Goal: Task Accomplishment & Management: Use online tool/utility

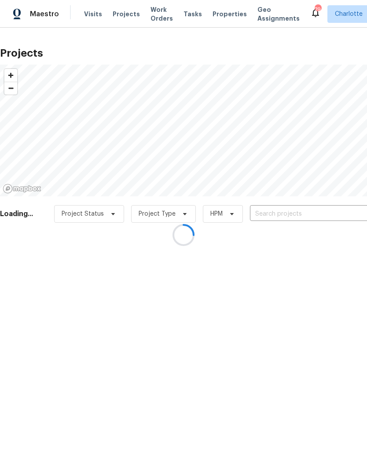
click at [300, 217] on div at bounding box center [183, 235] width 367 height 470
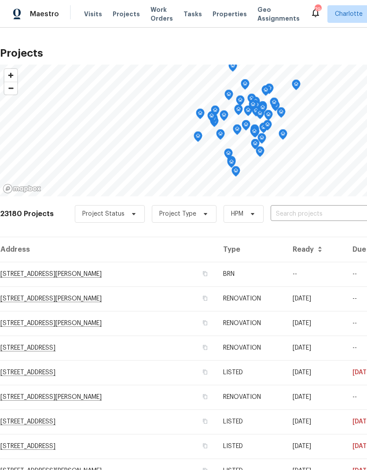
click at [301, 214] on input "text" at bounding box center [320, 214] width 101 height 14
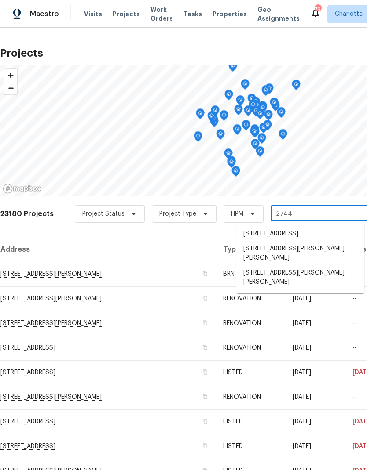
type input "2744 l"
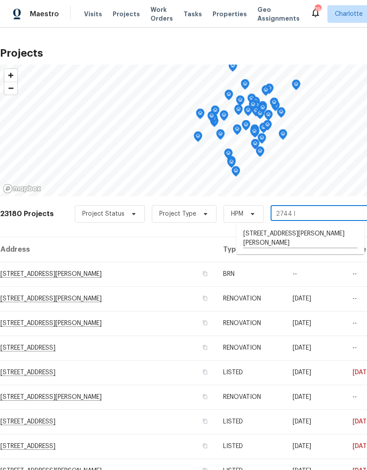
click at [302, 233] on li "2744 Lyndell Way, Lancaster, SC 29720" at bounding box center [300, 239] width 128 height 24
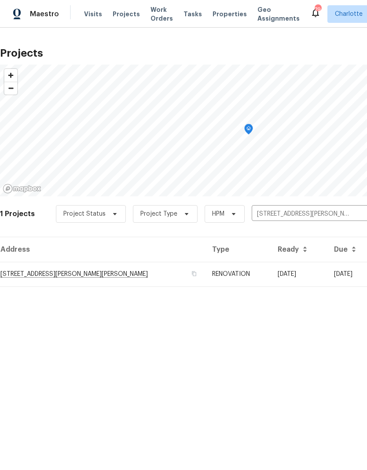
click at [96, 280] on td "2744 Lyndell Way, Lancaster, SC 29720" at bounding box center [102, 274] width 205 height 25
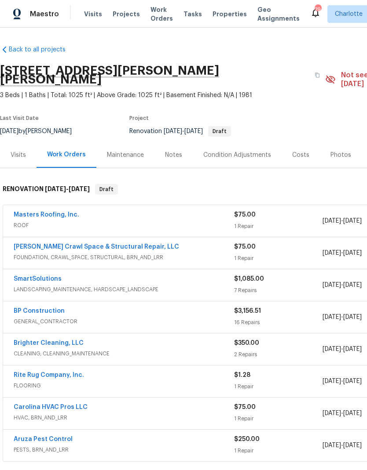
click at [26, 142] on div "Visits" at bounding box center [18, 155] width 36 height 26
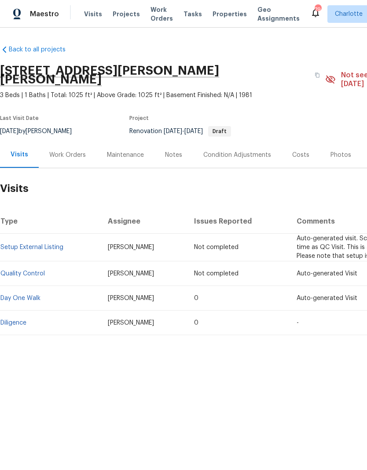
click at [16, 320] on link "Diligence" at bounding box center [13, 323] width 26 height 6
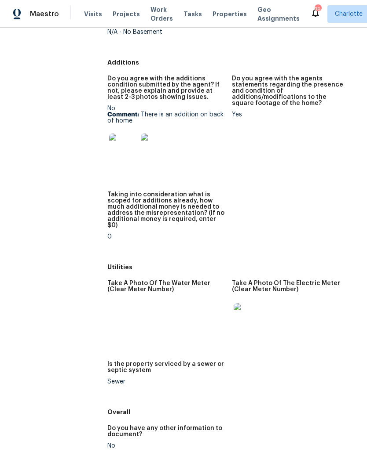
scroll to position [1628, 0]
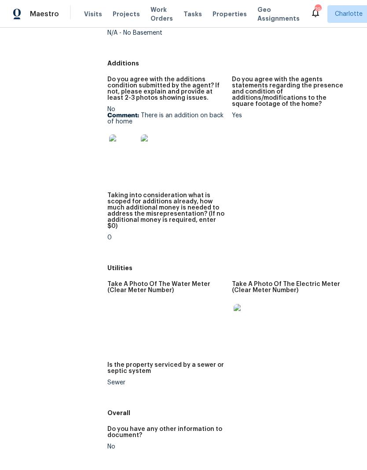
click at [224, 202] on div "Do you agree with the additions condition submitted by the agent? If not, pleas…" at bounding box center [231, 165] width 249 height 189
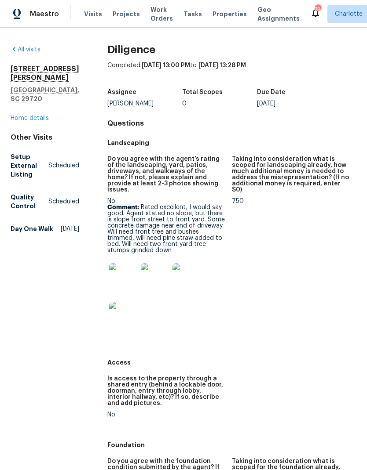
scroll to position [0, 0]
click at [40, 115] on link "Home details" at bounding box center [30, 118] width 38 height 6
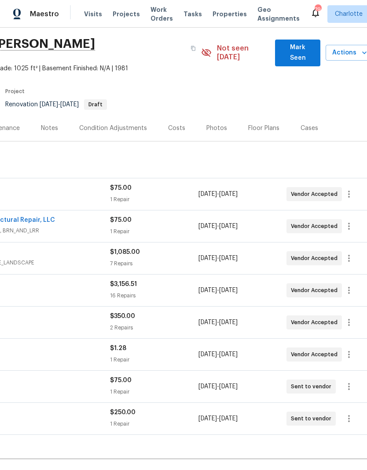
scroll to position [25, 124]
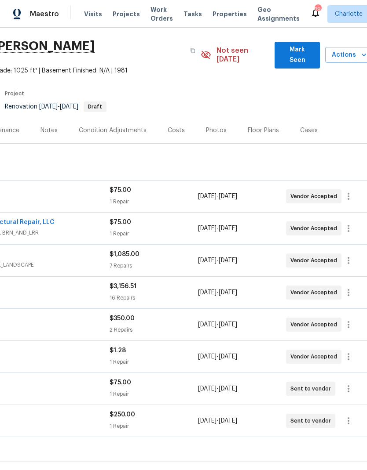
click at [272, 126] on div "Floor Plans" at bounding box center [262, 130] width 31 height 9
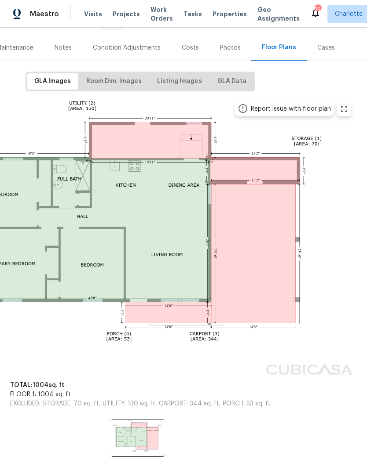
scroll to position [107, 108]
click at [130, 77] on span "Room Dim. Images" at bounding box center [113, 81] width 55 height 11
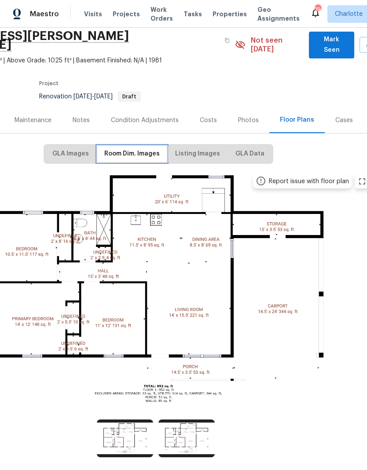
scroll to position [35, 90]
click at [359, 178] on icon "zoom in" at bounding box center [362, 181] width 6 height 6
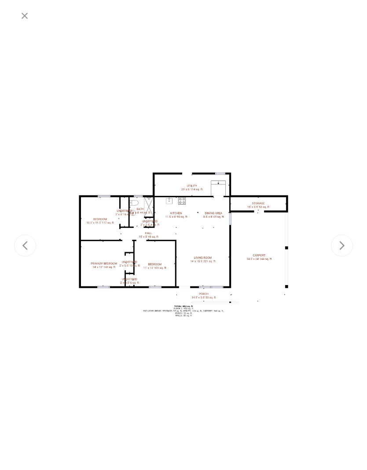
click at [340, 143] on div at bounding box center [183, 245] width 338 height 439
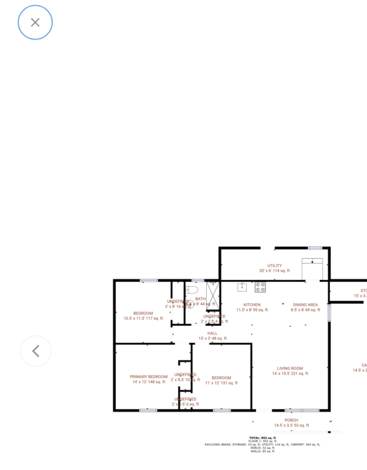
click at [22, 11] on icon "button" at bounding box center [24, 16] width 11 height 11
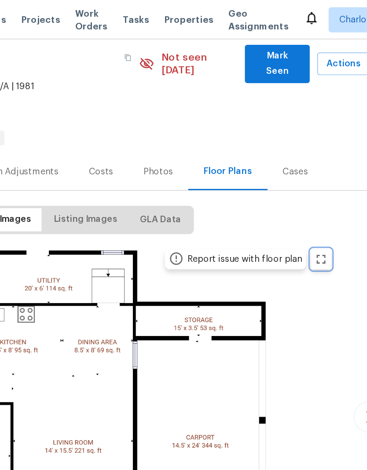
click at [271, 174] on button "zoom in" at bounding box center [278, 181] width 14 height 14
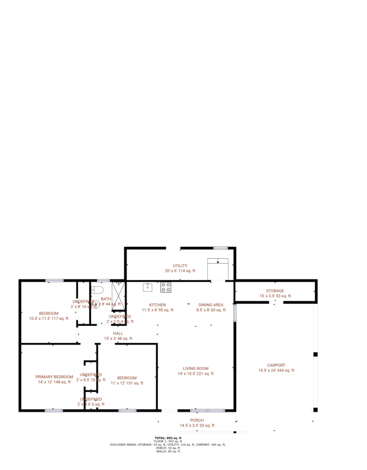
scroll to position [0, 0]
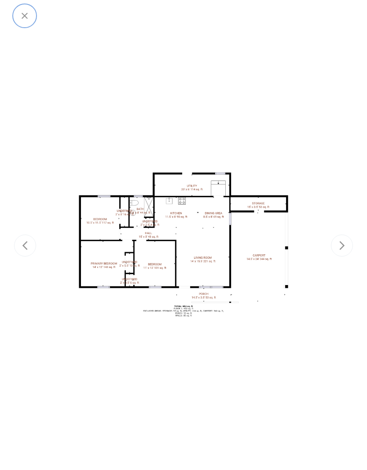
click at [25, 18] on icon "button" at bounding box center [24, 16] width 11 height 11
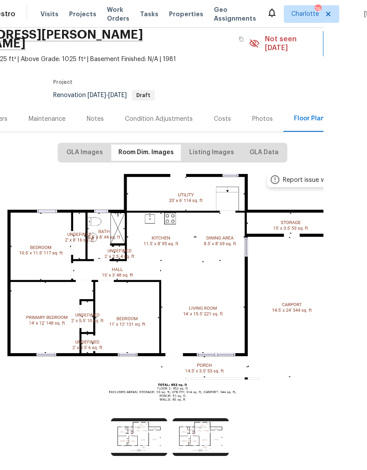
scroll to position [35, 33]
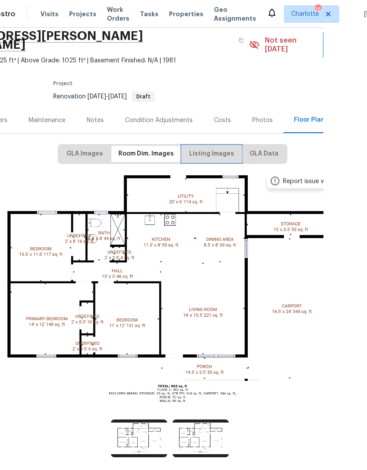
click at [211, 149] on span "Listing Images" at bounding box center [211, 154] width 45 height 11
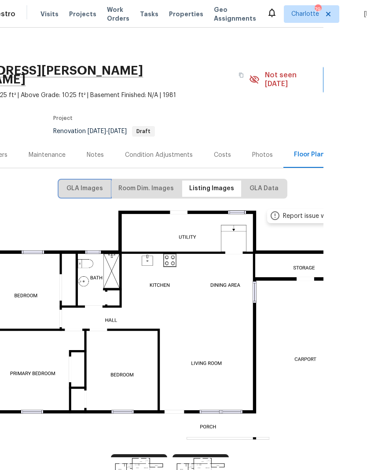
click at [91, 183] on span "GLA Images" at bounding box center [84, 188] width 36 height 11
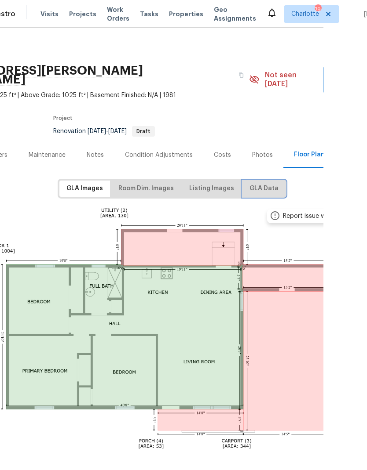
click at [259, 187] on button "GLA Data" at bounding box center [263, 189] width 43 height 16
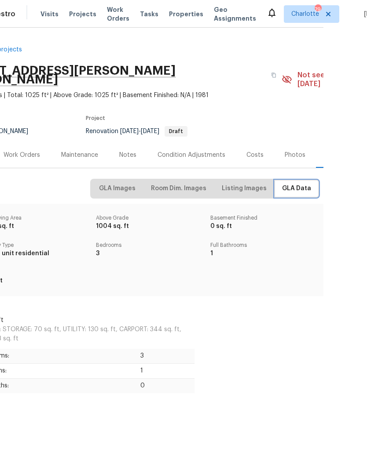
scroll to position [0, 0]
click at [36, 151] on div "Work Orders" at bounding box center [22, 155] width 36 height 9
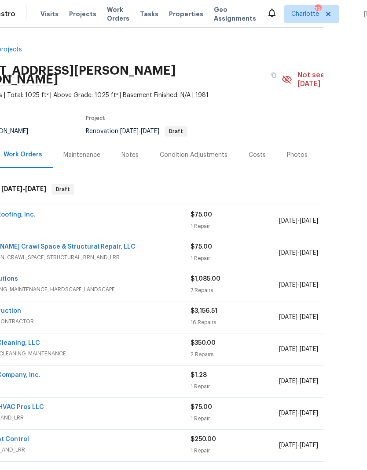
click at [302, 151] on div "Photos" at bounding box center [297, 155] width 21 height 9
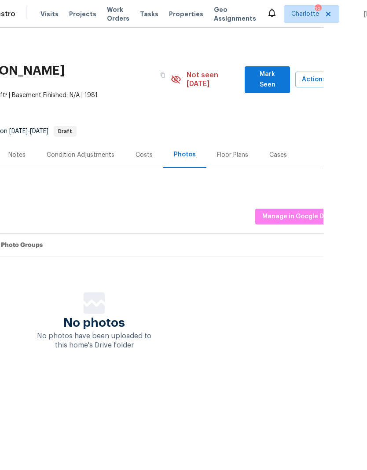
scroll to position [0, 127]
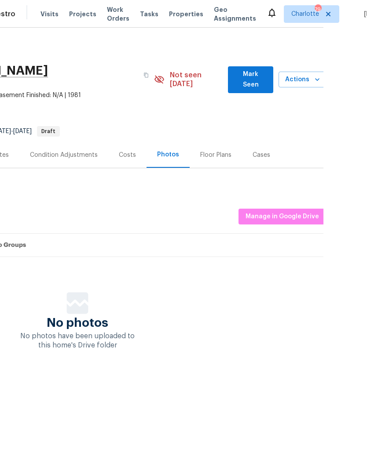
click at [213, 152] on div "Floor Plans" at bounding box center [215, 155] width 52 height 26
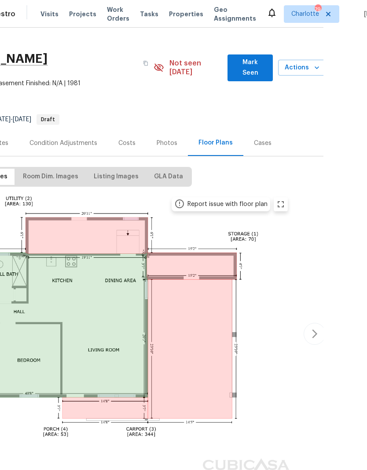
scroll to position [13, 128]
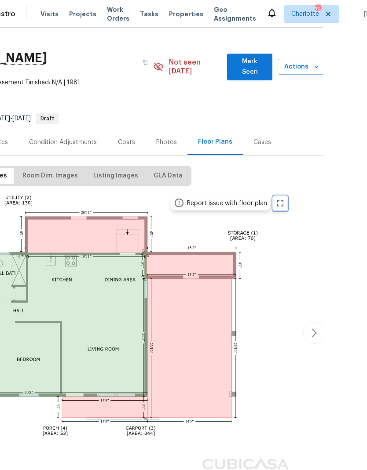
click at [284, 198] on icon "zoom in" at bounding box center [280, 203] width 11 height 11
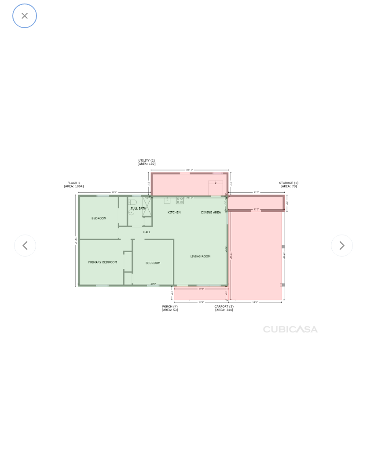
click at [22, 23] on button "button" at bounding box center [24, 15] width 21 height 21
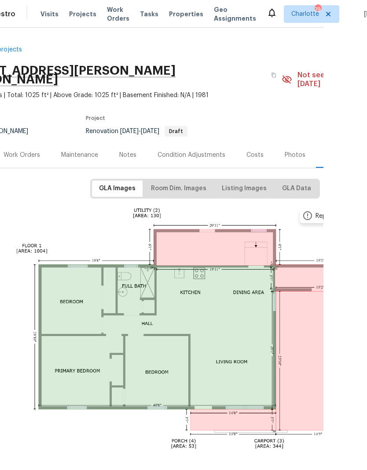
scroll to position [0, 0]
click at [113, 8] on span "Work Orders" at bounding box center [118, 14] width 22 height 18
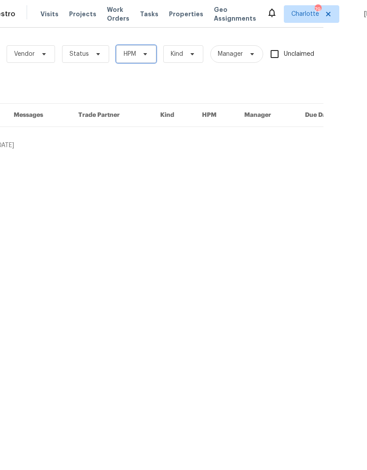
click at [139, 51] on span at bounding box center [144, 54] width 10 height 7
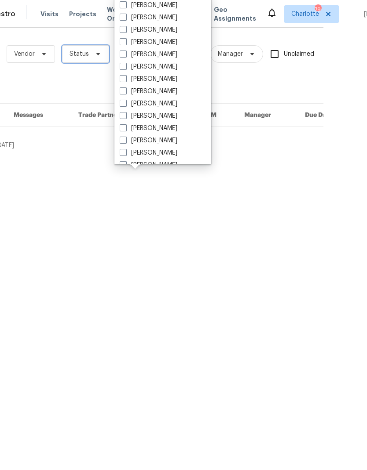
click at [91, 50] on span "Status" at bounding box center [85, 54] width 47 height 18
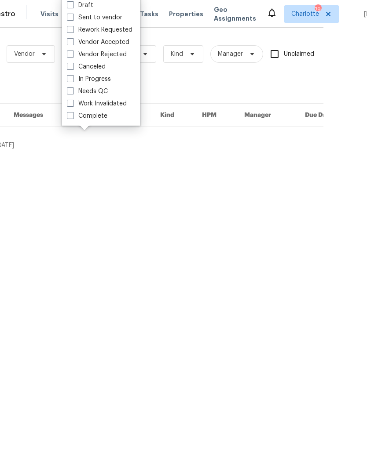
click at [107, 89] on label "Needs QC" at bounding box center [87, 91] width 41 height 9
click at [73, 89] on input "Needs QC" at bounding box center [70, 90] width 6 height 6
checkbox input "true"
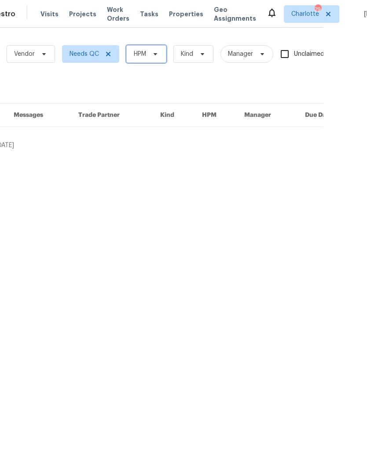
click at [153, 60] on span "HPM" at bounding box center [146, 54] width 40 height 18
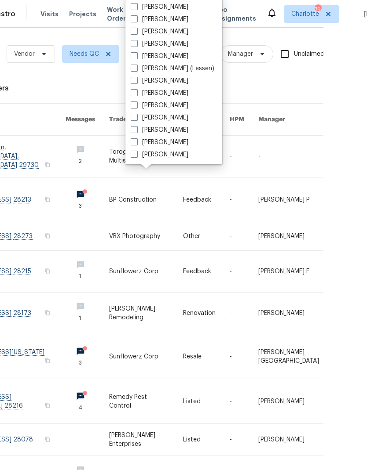
scroll to position [109, 0]
click at [171, 158] on label "[PERSON_NAME]" at bounding box center [160, 154] width 58 height 9
click at [136, 156] on input "[PERSON_NAME]" at bounding box center [134, 153] width 6 height 6
checkbox input "true"
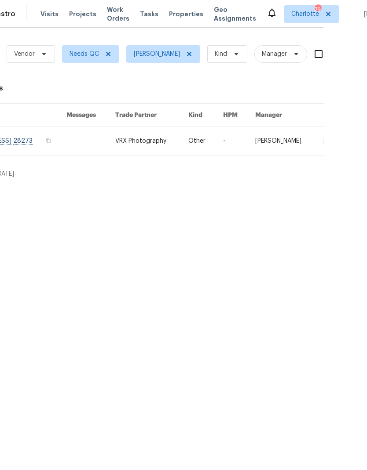
click at [11, 11] on span "Maestro" at bounding box center [0, 14] width 29 height 9
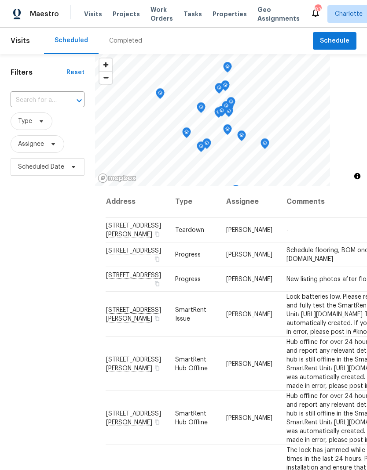
click at [134, 5] on div "Visits Projects Work Orders Tasks Properties Geo Assignments" at bounding box center [197, 14] width 226 height 18
click at [126, 17] on span "Projects" at bounding box center [126, 14] width 27 height 9
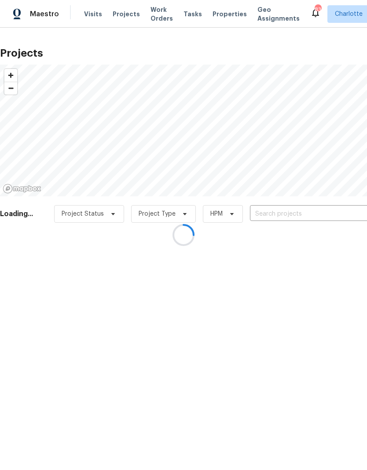
click at [319, 236] on div at bounding box center [183, 235] width 367 height 470
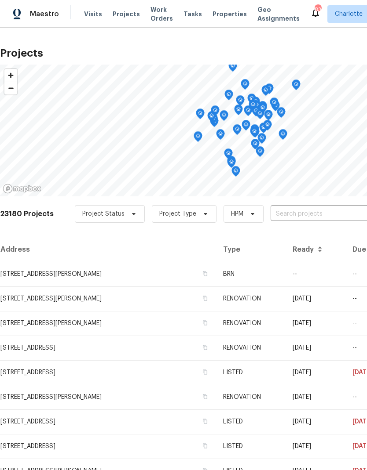
click at [302, 220] on input "text" at bounding box center [320, 214] width 101 height 14
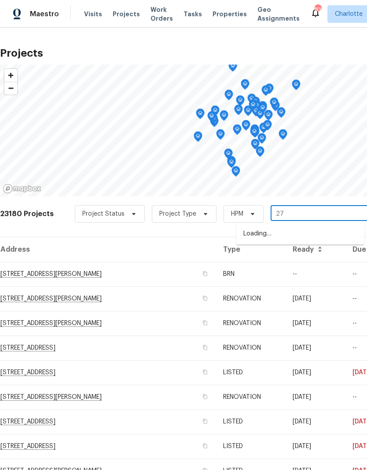
type input "2"
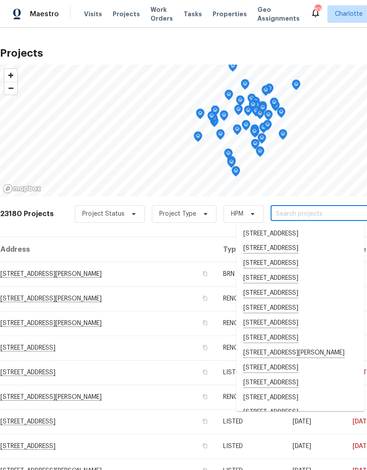
click at [308, 50] on h2 "Projects" at bounding box center [248, 53] width 497 height 9
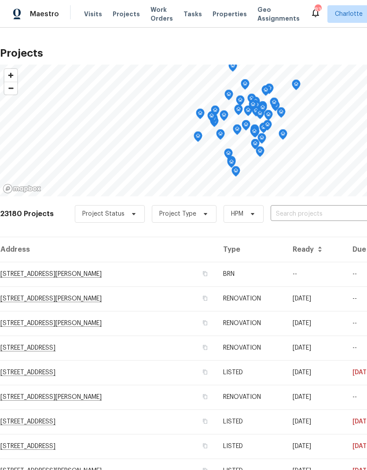
click at [232, 236] on div "23180 Projects Project Status Project Type HPM ​" at bounding box center [248, 219] width 497 height 35
click at [44, 15] on span "Maestro" at bounding box center [44, 14] width 29 height 9
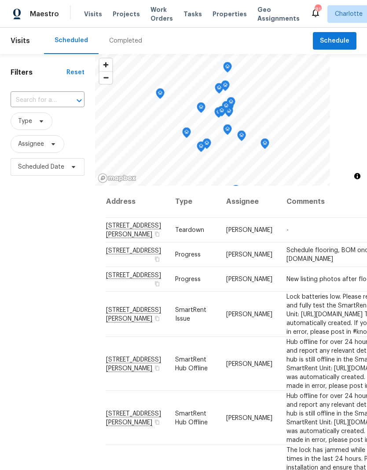
click at [152, 11] on span "Work Orders" at bounding box center [161, 14] width 22 height 18
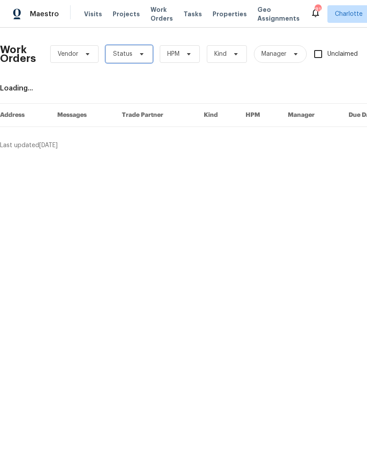
click at [139, 51] on icon at bounding box center [141, 54] width 7 height 7
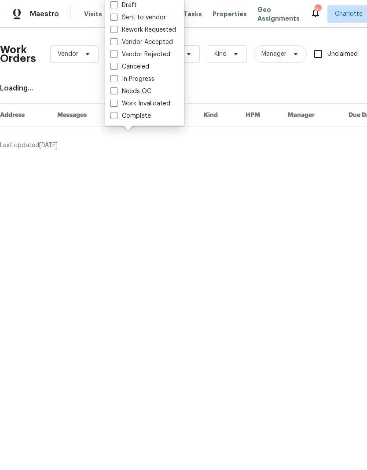
click at [149, 93] on label "Needs QC" at bounding box center [130, 91] width 41 height 9
click at [116, 93] on input "Needs QC" at bounding box center [113, 90] width 6 height 6
checkbox input "true"
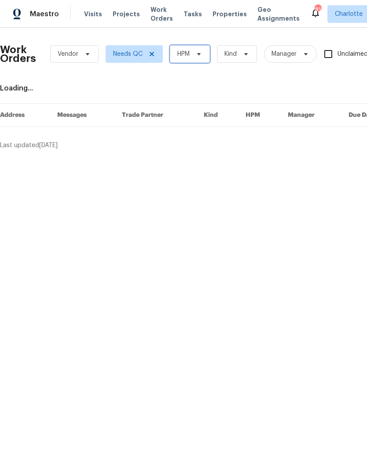
click at [198, 55] on icon at bounding box center [198, 54] width 7 height 7
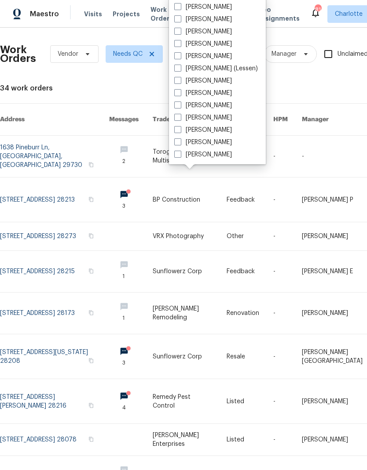
scroll to position [109, 0]
click at [215, 158] on label "[PERSON_NAME]" at bounding box center [203, 154] width 58 height 9
click at [180, 156] on input "[PERSON_NAME]" at bounding box center [177, 153] width 6 height 6
checkbox input "true"
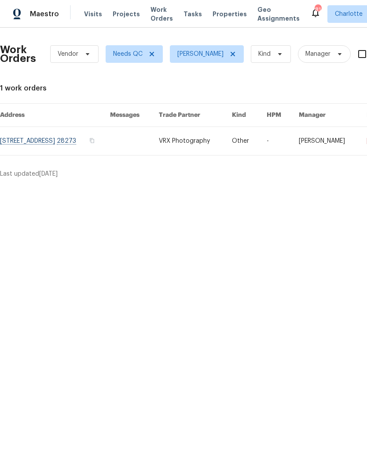
click at [40, 14] on span "Maestro" at bounding box center [44, 14] width 29 height 9
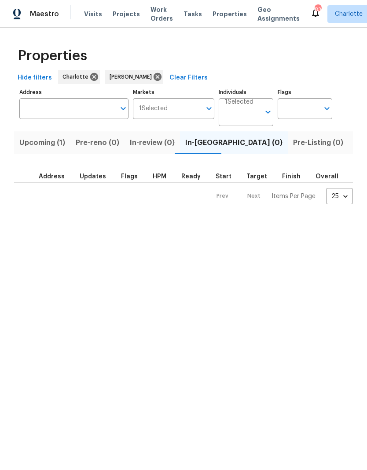
click at [32, 140] on span "Upcoming (1)" at bounding box center [42, 143] width 46 height 12
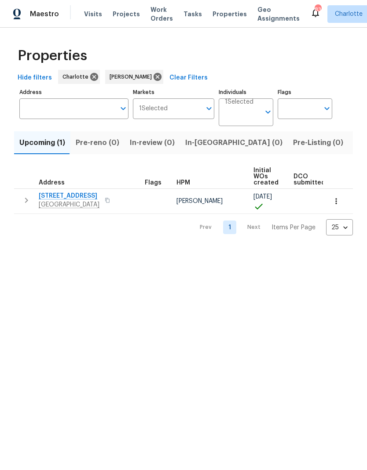
click at [23, 197] on icon "button" at bounding box center [26, 200] width 11 height 11
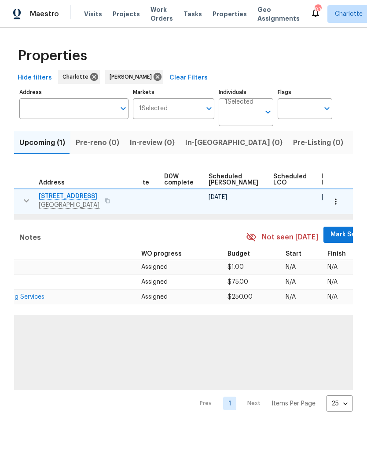
click at [330, 237] on span "Mark Seen" at bounding box center [346, 234] width 33 height 11
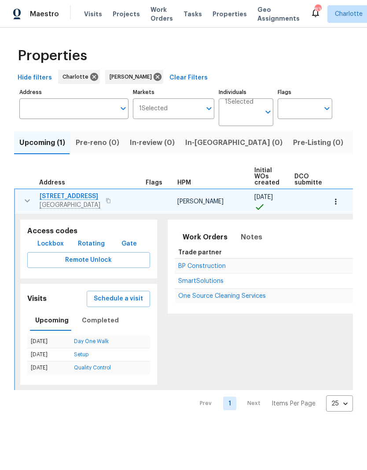
click at [24, 203] on icon "button" at bounding box center [27, 201] width 11 height 11
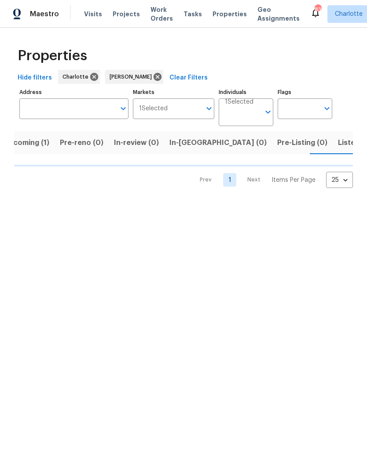
scroll to position [0, 16]
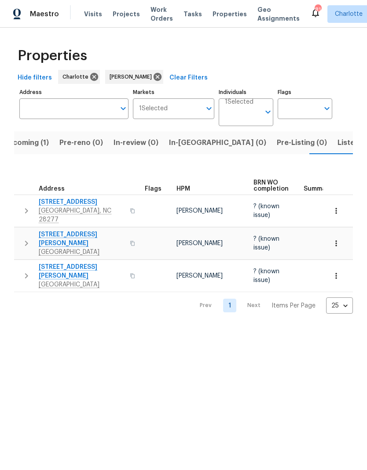
click at [21, 210] on button "button" at bounding box center [27, 211] width 18 height 26
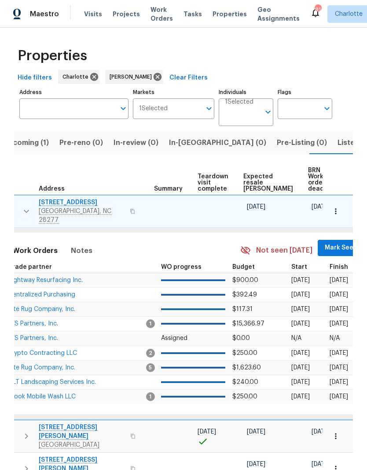
scroll to position [0, 150]
click at [325, 245] on span "Mark Seen" at bounding box center [341, 248] width 33 height 11
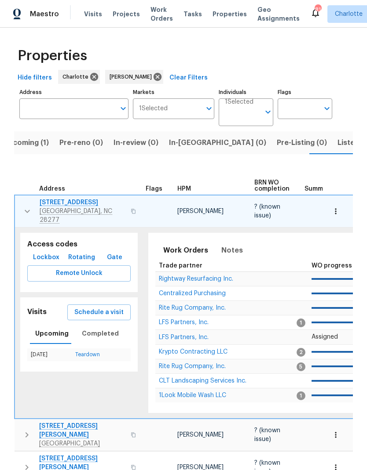
scroll to position [0, 0]
click at [22, 206] on icon "button" at bounding box center [27, 211] width 11 height 11
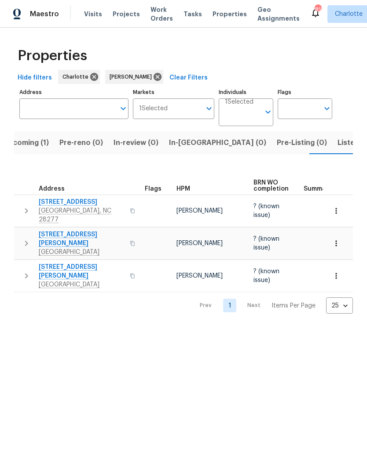
click at [20, 231] on button "button" at bounding box center [27, 243] width 18 height 26
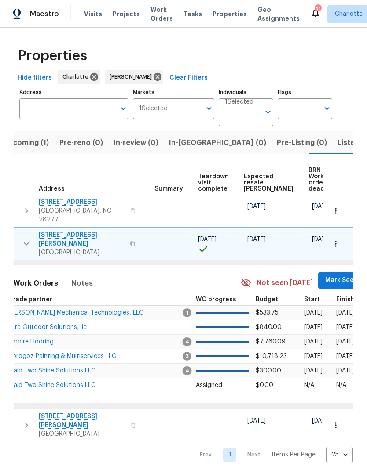
click at [325, 278] on span "Mark Seen" at bounding box center [341, 280] width 33 height 11
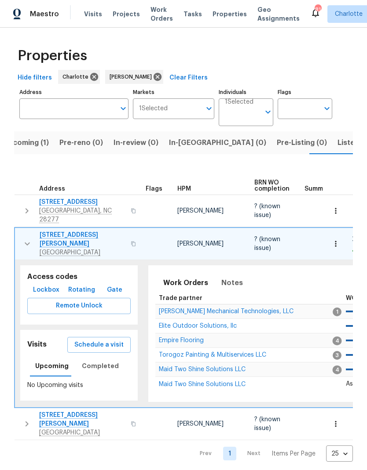
click at [23, 239] on icon "button" at bounding box center [27, 244] width 11 height 11
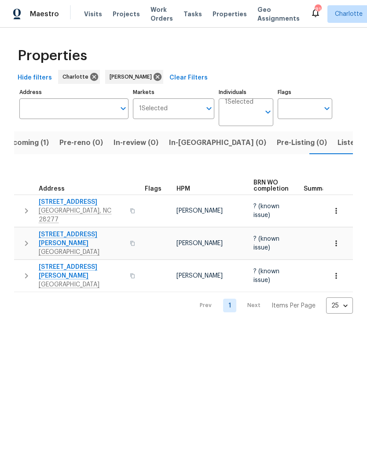
click at [24, 271] on icon "button" at bounding box center [26, 276] width 11 height 11
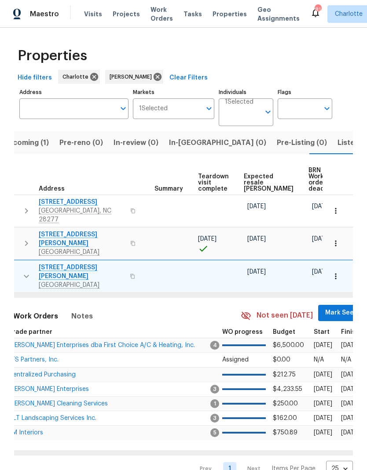
click at [325, 308] on span "Mark Seen" at bounding box center [341, 313] width 33 height 11
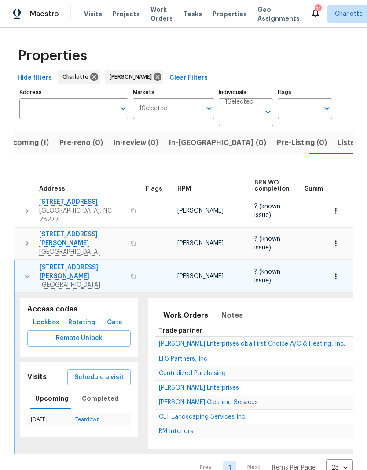
click at [22, 261] on td "7609 Holly Grove Ct Charlotte, NC 28227" at bounding box center [78, 277] width 127 height 32
click at [25, 271] on icon "button" at bounding box center [27, 276] width 11 height 11
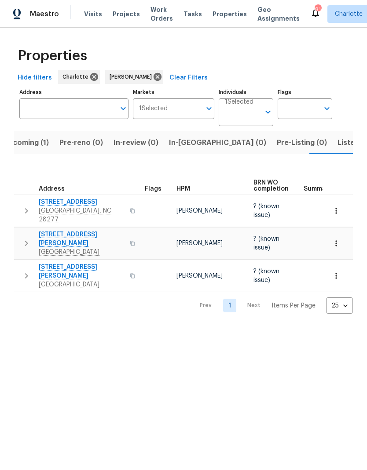
click at [20, 144] on span "Upcoming (1)" at bounding box center [26, 143] width 46 height 12
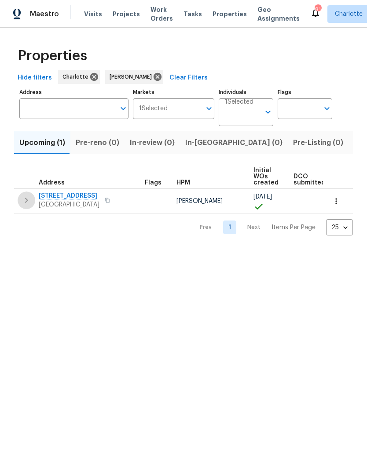
click at [25, 200] on icon "button" at bounding box center [26, 200] width 11 height 11
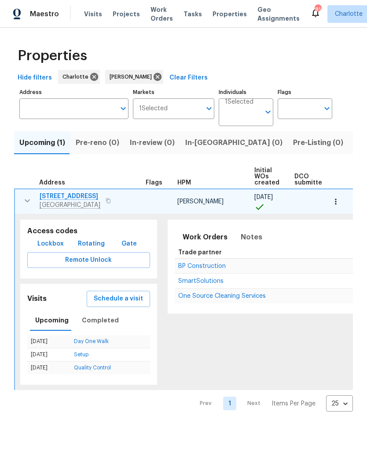
click at [23, 202] on icon "button" at bounding box center [27, 201] width 11 height 11
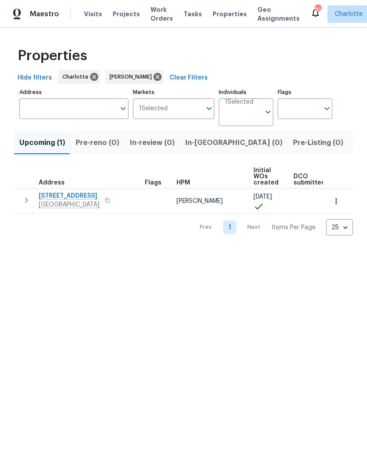
click at [353, 145] on span "Listed (31)" at bounding box center [371, 143] width 36 height 12
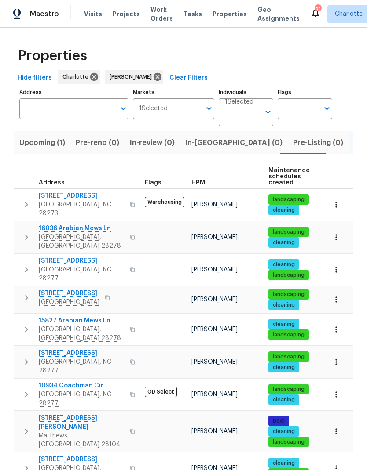
click at [20, 200] on button "button" at bounding box center [27, 205] width 18 height 26
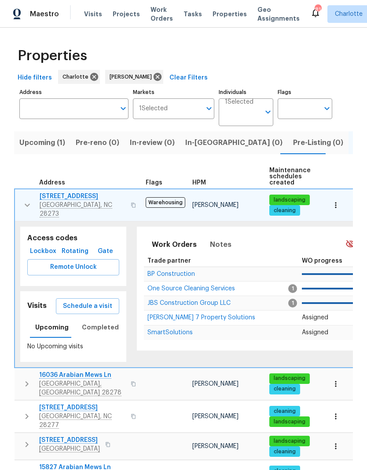
click at [15, 199] on td "13424 Kibworth Ln Charlotte, NC 28273" at bounding box center [78, 205] width 127 height 32
click at [25, 206] on icon "button" at bounding box center [27, 205] width 11 height 11
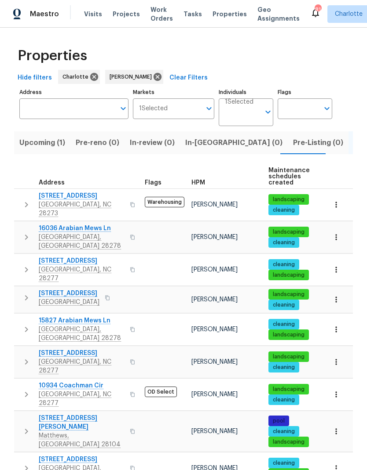
click at [22, 232] on icon "button" at bounding box center [26, 237] width 11 height 11
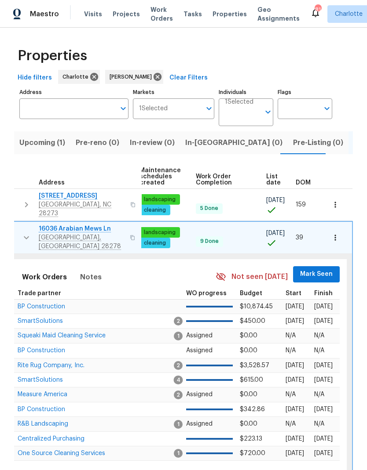
scroll to position [0, 129]
click at [325, 269] on span "Mark Seen" at bounding box center [316, 274] width 33 height 11
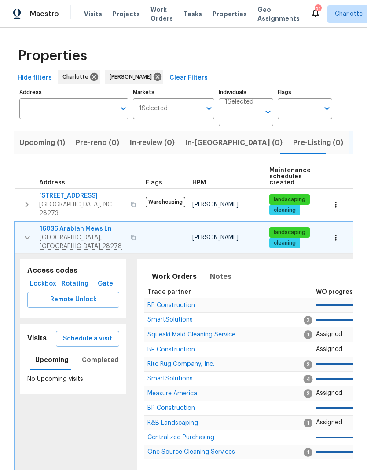
scroll to position [7, 0]
click at [18, 225] on button "button" at bounding box center [27, 238] width 18 height 26
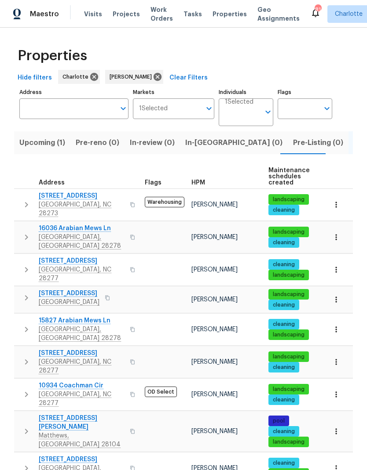
click at [25, 200] on icon "button" at bounding box center [26, 205] width 11 height 11
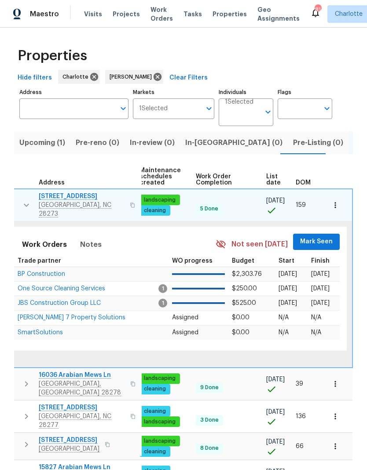
scroll to position [7, 129]
click at [333, 234] on button "Mark Seen" at bounding box center [316, 242] width 47 height 16
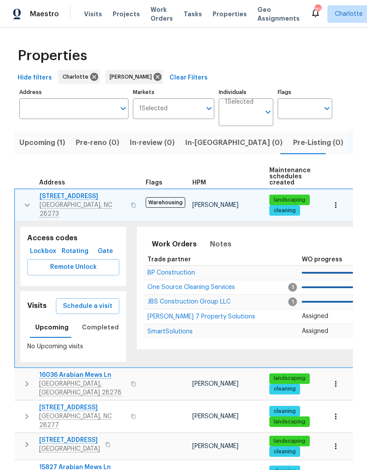
scroll to position [0, 0]
click at [25, 200] on icon "button" at bounding box center [27, 205] width 11 height 11
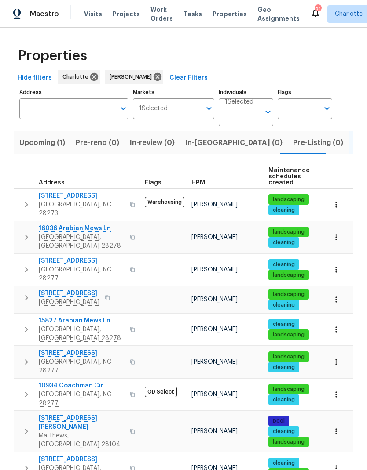
click at [22, 265] on icon "button" at bounding box center [26, 270] width 11 height 11
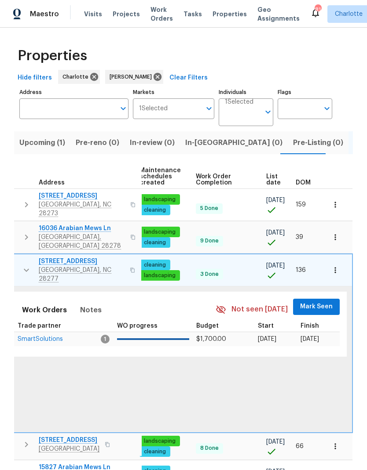
scroll to position [0, 129]
click at [318, 301] on span "Mark Seen" at bounding box center [316, 306] width 33 height 11
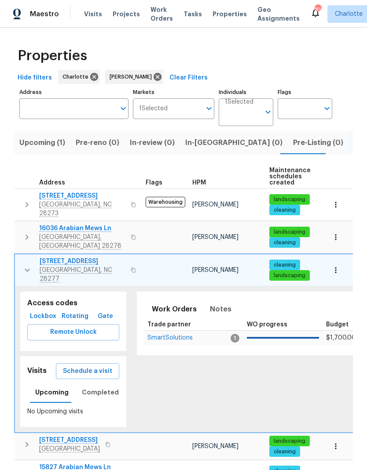
scroll to position [0, 0]
click at [28, 265] on icon "button" at bounding box center [27, 270] width 11 height 11
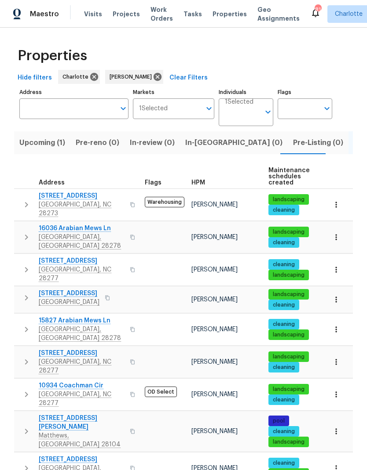
click at [21, 293] on icon "button" at bounding box center [26, 298] width 11 height 11
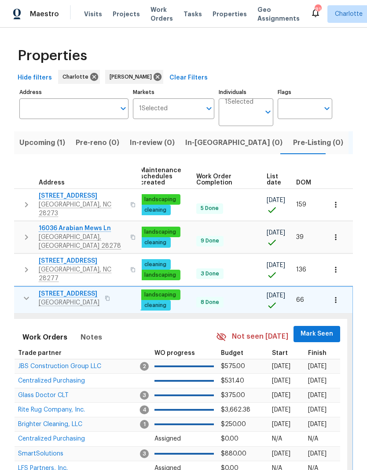
click at [315, 329] on span "Mark Seen" at bounding box center [316, 334] width 33 height 11
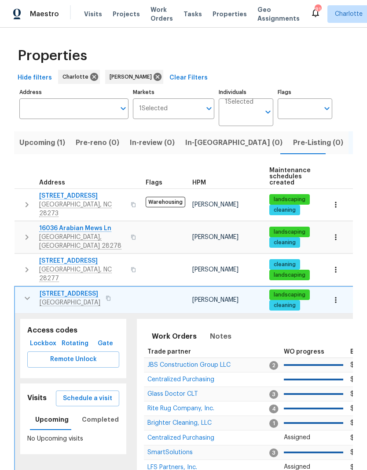
click at [25, 293] on icon "button" at bounding box center [27, 298] width 11 height 11
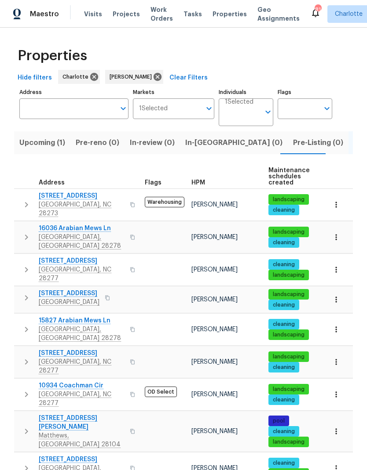
click at [25, 327] on icon "button" at bounding box center [26, 329] width 3 height 5
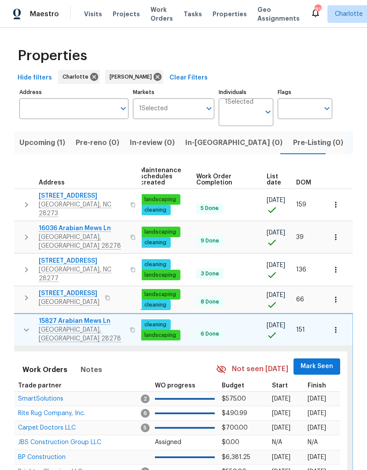
click at [312, 361] on span "Mark Seen" at bounding box center [316, 366] width 33 height 11
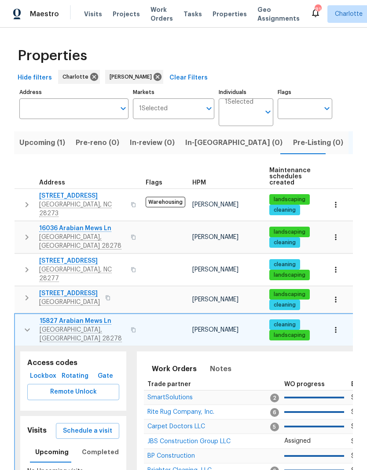
click at [24, 325] on icon "button" at bounding box center [27, 330] width 11 height 11
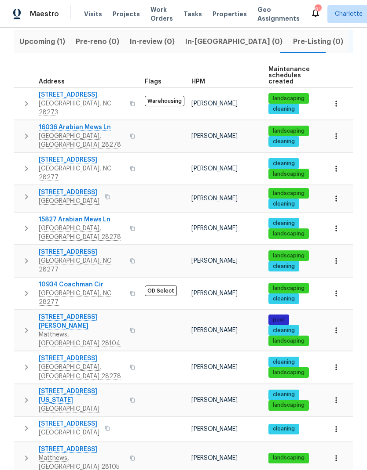
click at [21, 248] on button "button" at bounding box center [27, 261] width 18 height 26
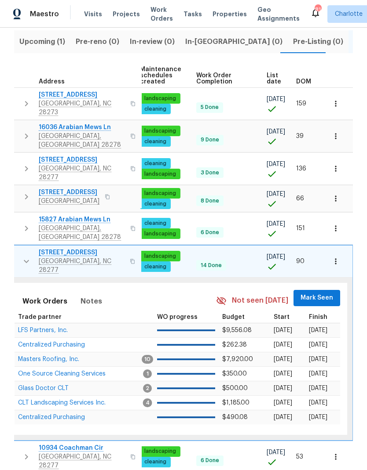
click at [316, 293] on span "Mark Seen" at bounding box center [316, 298] width 33 height 11
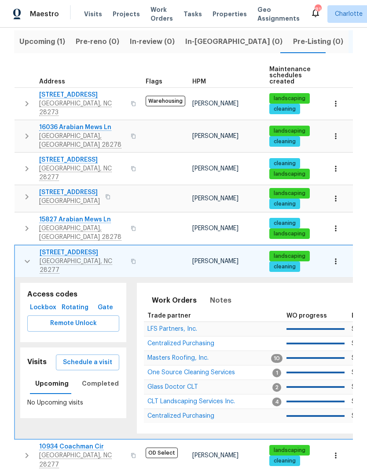
click at [24, 256] on icon "button" at bounding box center [27, 261] width 11 height 11
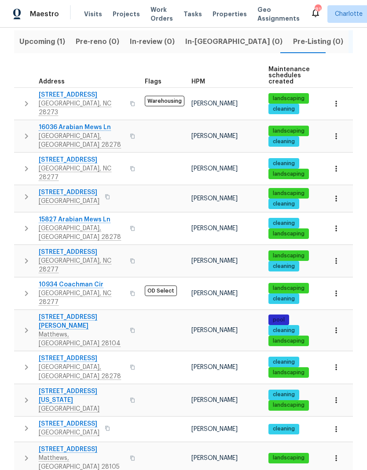
click at [25, 288] on icon "button" at bounding box center [26, 293] width 11 height 11
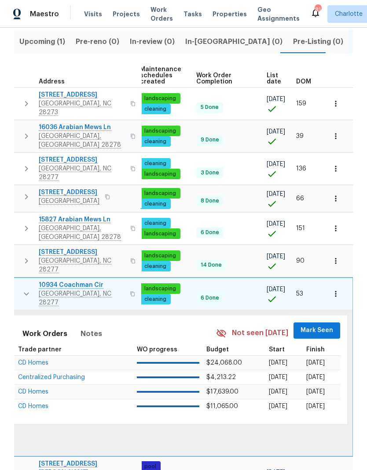
click at [314, 325] on span "Mark Seen" at bounding box center [316, 330] width 33 height 11
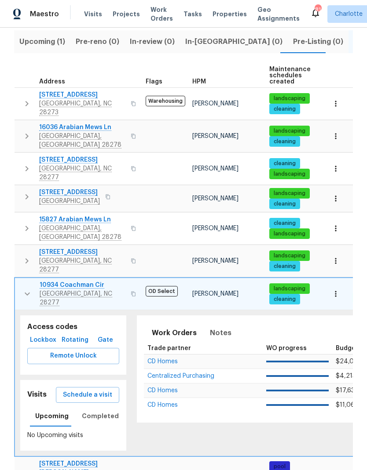
click at [25, 289] on icon "button" at bounding box center [27, 294] width 11 height 11
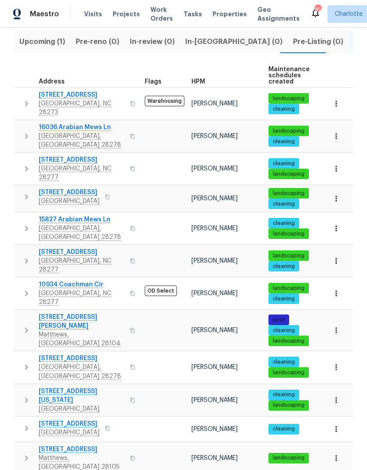
click at [27, 325] on icon "button" at bounding box center [26, 330] width 11 height 11
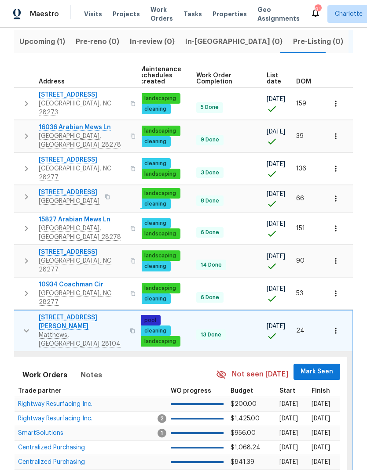
click at [310, 367] on span "Mark Seen" at bounding box center [316, 372] width 33 height 11
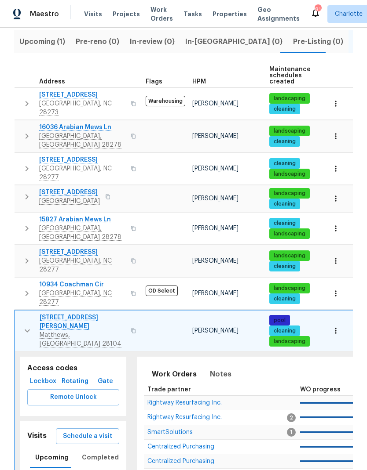
click at [24, 326] on icon "button" at bounding box center [27, 331] width 11 height 11
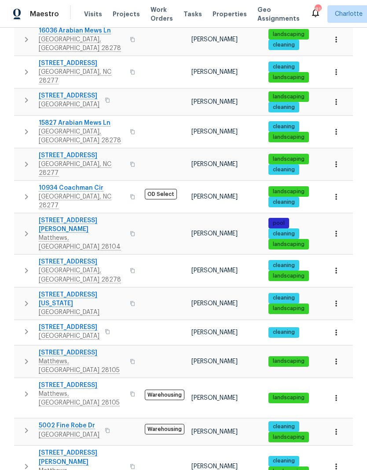
click at [26, 265] on icon "button" at bounding box center [26, 270] width 11 height 11
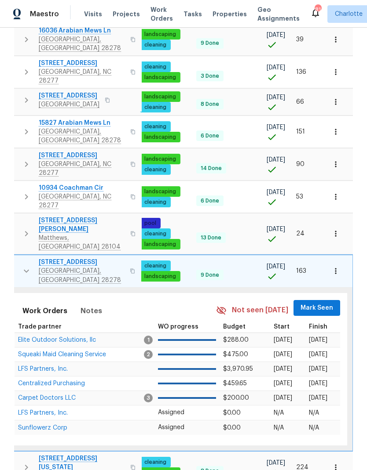
click at [315, 303] on span "Mark Seen" at bounding box center [316, 308] width 33 height 11
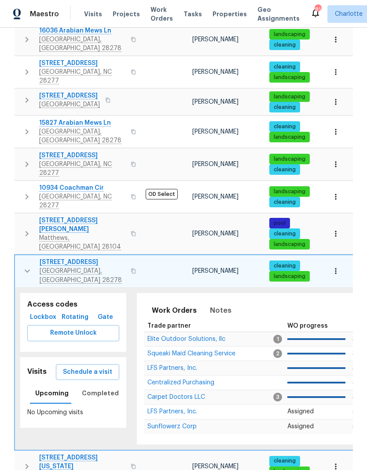
click at [21, 258] on button "button" at bounding box center [27, 271] width 18 height 26
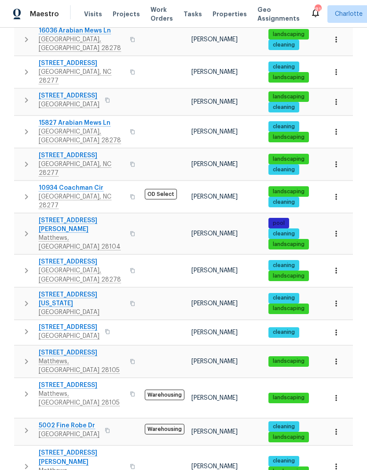
click at [22, 298] on icon "button" at bounding box center [26, 303] width 11 height 11
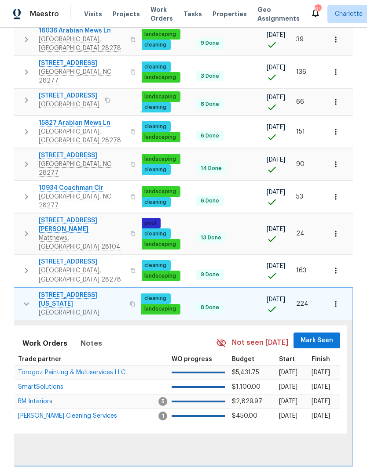
click at [317, 335] on span "Mark Seen" at bounding box center [316, 340] width 33 height 11
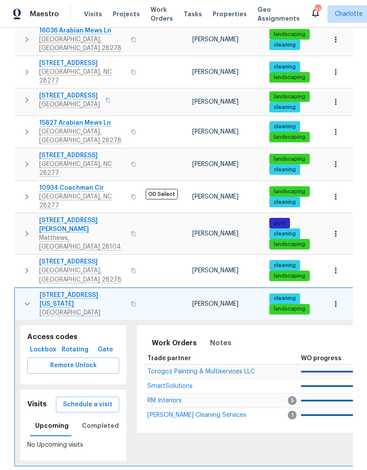
click at [25, 299] on icon "button" at bounding box center [27, 304] width 11 height 11
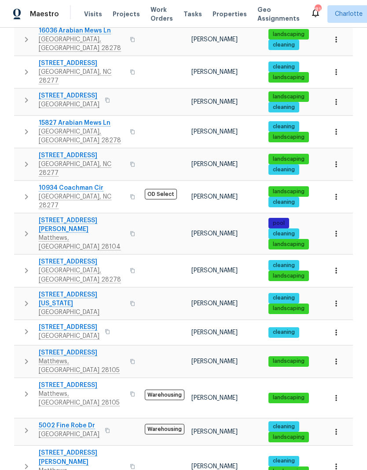
click at [23, 327] on icon "button" at bounding box center [26, 332] width 11 height 11
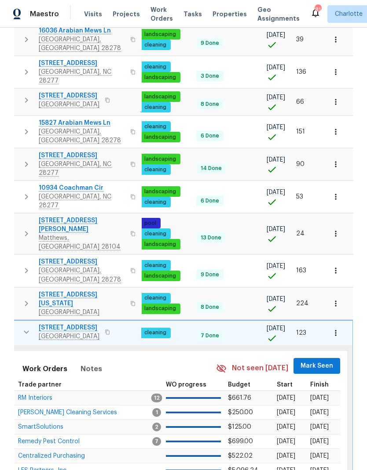
click at [312, 361] on span "Mark Seen" at bounding box center [316, 366] width 33 height 11
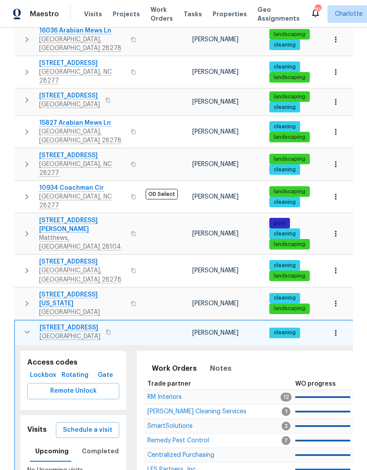
click at [23, 327] on icon "button" at bounding box center [27, 332] width 11 height 11
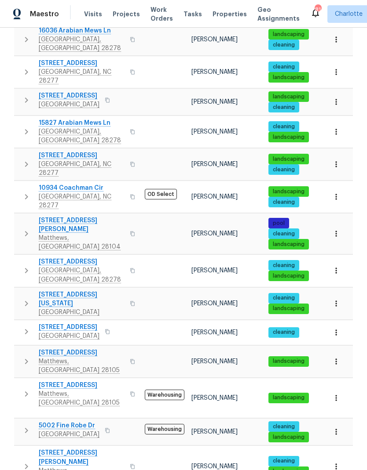
click at [26, 349] on button "button" at bounding box center [27, 362] width 18 height 26
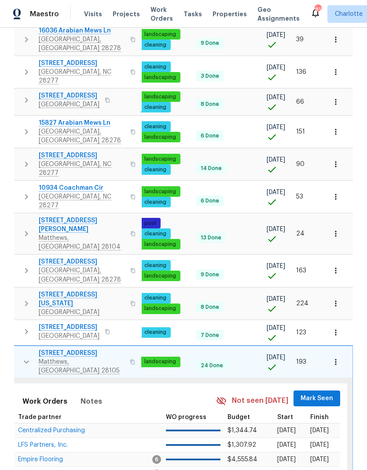
click at [312, 393] on span "Mark Seen" at bounding box center [316, 398] width 33 height 11
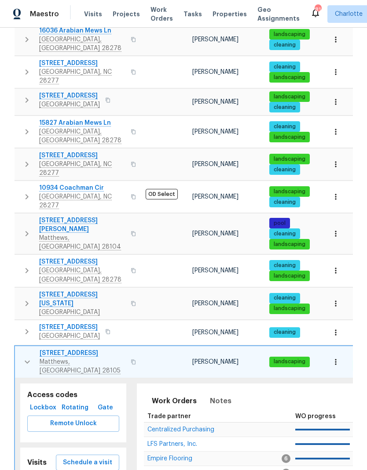
click at [22, 349] on button "button" at bounding box center [27, 362] width 18 height 26
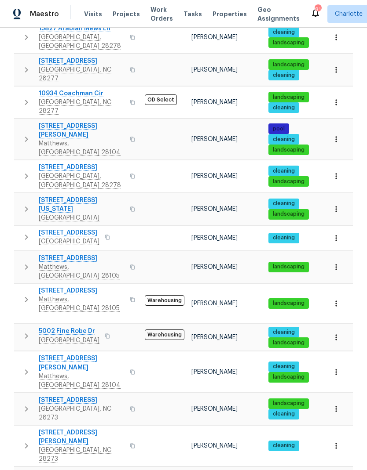
click at [21, 287] on button "button" at bounding box center [27, 300] width 18 height 26
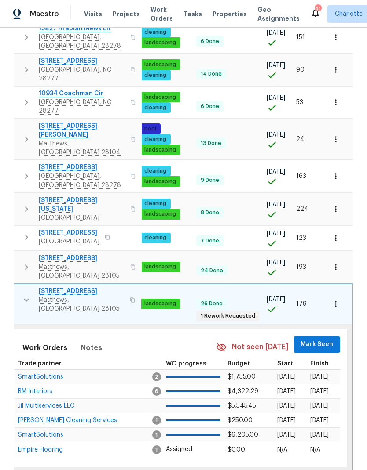
click at [320, 339] on span "Mark Seen" at bounding box center [316, 344] width 33 height 11
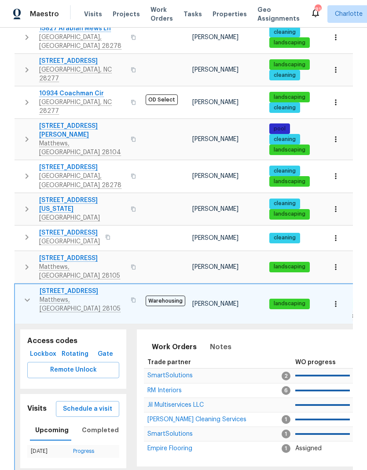
click at [22, 295] on icon "button" at bounding box center [27, 300] width 11 height 11
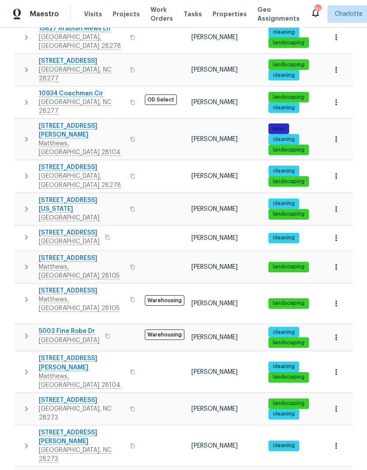
click at [24, 327] on button "button" at bounding box center [27, 336] width 18 height 18
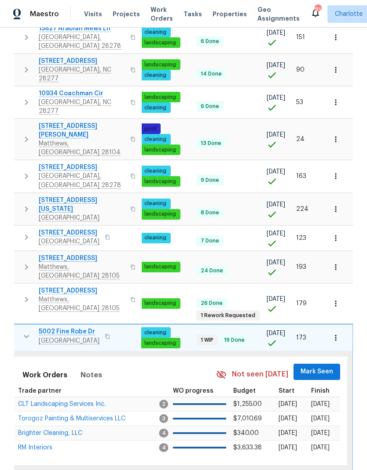
click at [310, 367] on span "Mark Seen" at bounding box center [316, 372] width 33 height 11
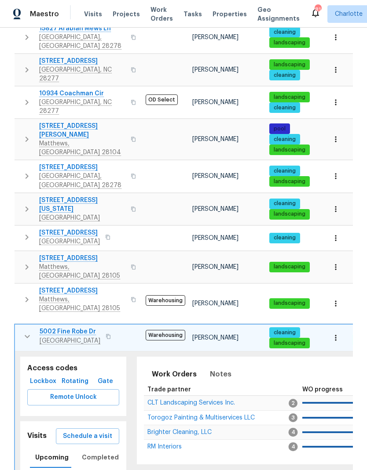
click at [23, 331] on icon "button" at bounding box center [27, 336] width 11 height 11
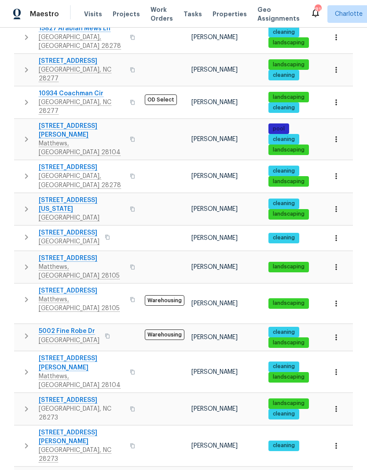
click at [23, 354] on button "button" at bounding box center [27, 371] width 18 height 35
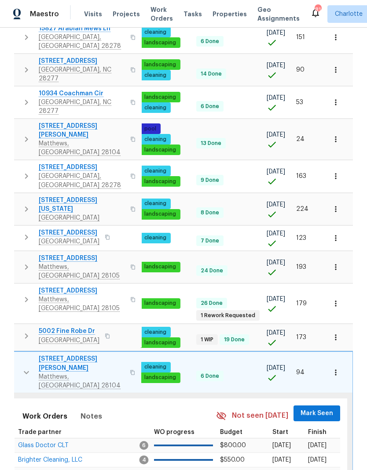
click at [319, 408] on span "Mark Seen" at bounding box center [316, 413] width 33 height 11
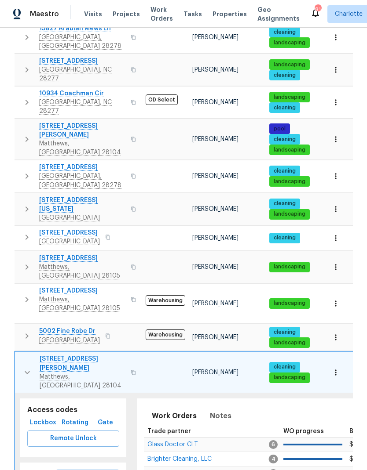
click at [25, 367] on icon "button" at bounding box center [27, 372] width 11 height 11
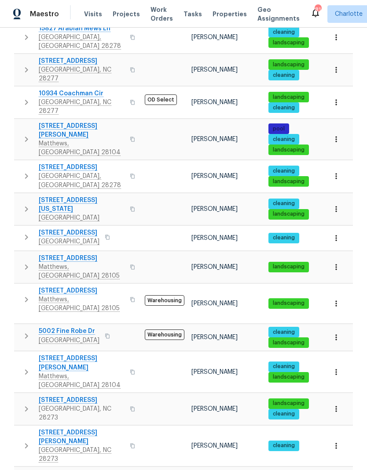
click at [28, 404] on icon "button" at bounding box center [26, 409] width 11 height 11
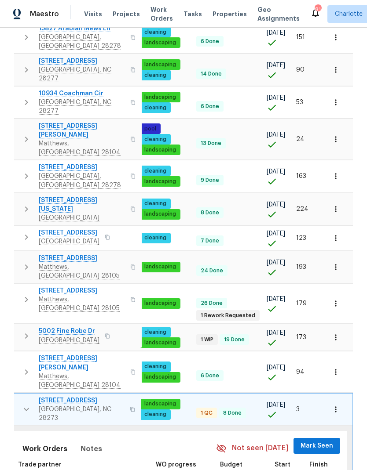
click at [314, 441] on span "Mark Seen" at bounding box center [316, 446] width 33 height 11
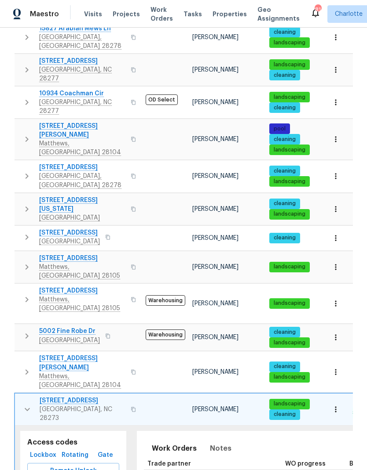
click at [22, 404] on icon "button" at bounding box center [27, 409] width 11 height 11
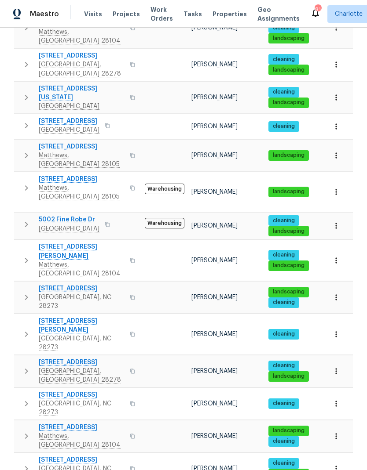
click at [24, 329] on icon "button" at bounding box center [26, 334] width 11 height 11
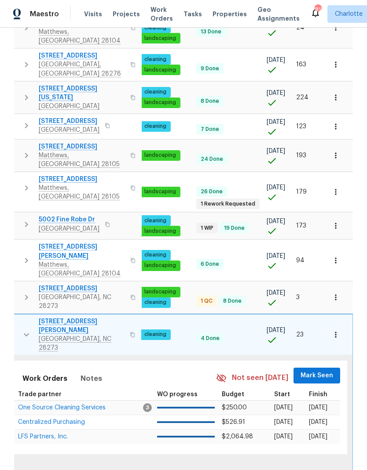
click at [314, 370] on span "Mark Seen" at bounding box center [316, 375] width 33 height 11
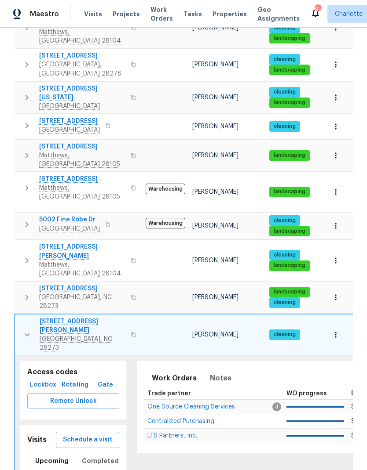
click at [23, 317] on button "button" at bounding box center [27, 334] width 18 height 35
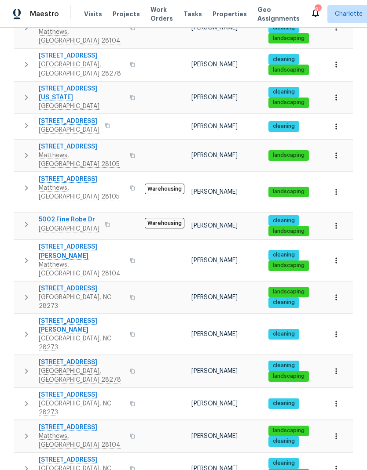
click at [23, 366] on icon "button" at bounding box center [26, 371] width 11 height 11
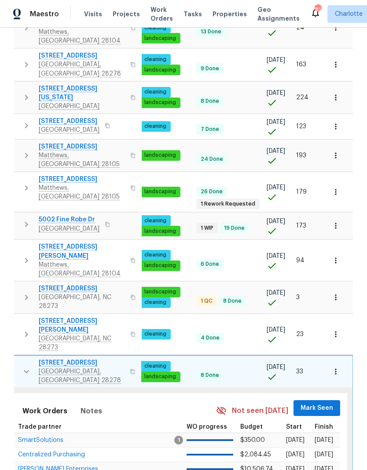
click at [312, 403] on span "Mark Seen" at bounding box center [316, 408] width 33 height 11
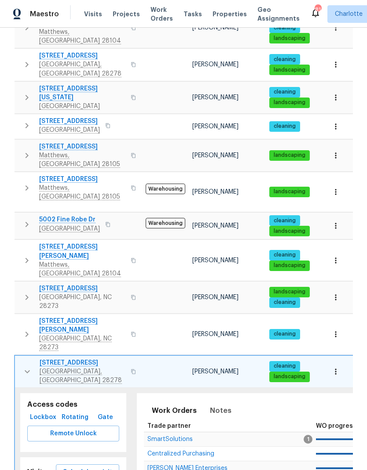
click at [25, 367] on icon "button" at bounding box center [27, 372] width 11 height 11
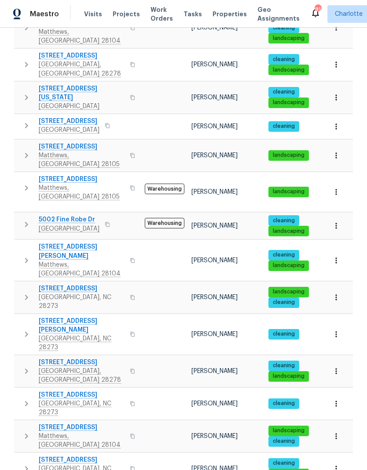
click at [26, 401] on icon "button" at bounding box center [26, 403] width 3 height 5
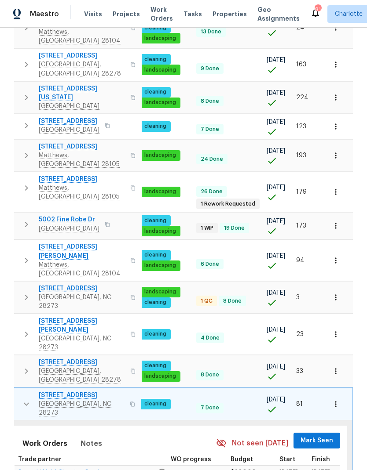
click at [306, 436] on span "Mark Seen" at bounding box center [316, 441] width 33 height 11
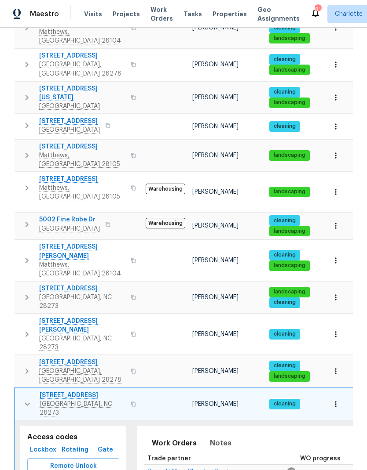
click at [24, 399] on icon "button" at bounding box center [27, 404] width 11 height 11
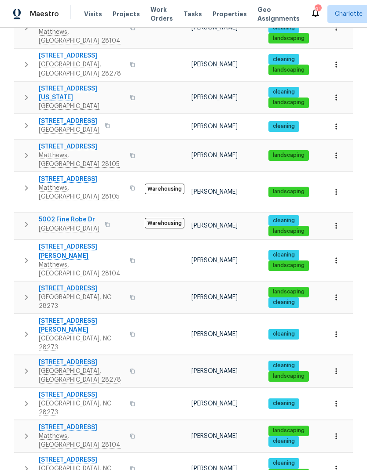
click at [28, 431] on icon "button" at bounding box center [26, 436] width 11 height 11
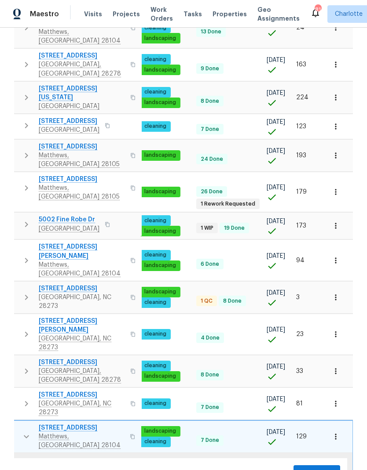
click at [309, 468] on span "Mark Seen" at bounding box center [316, 473] width 33 height 11
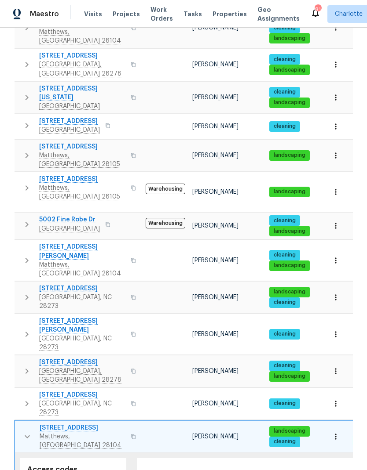
click at [23, 432] on icon "button" at bounding box center [27, 437] width 11 height 11
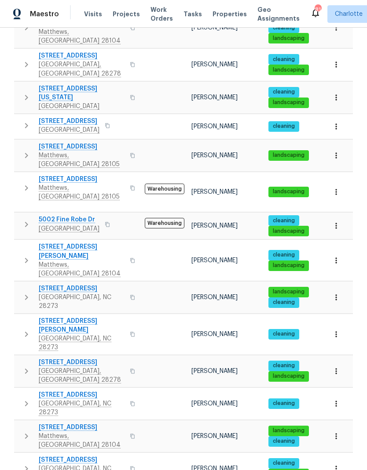
click at [27, 464] on icon "button" at bounding box center [26, 469] width 11 height 11
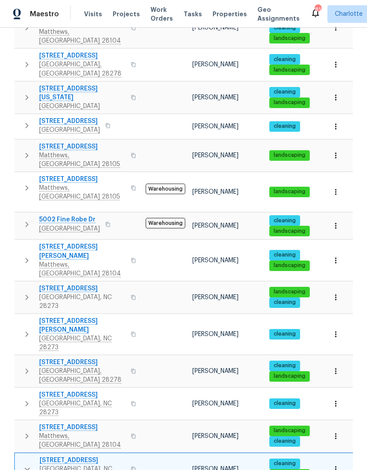
click at [24, 464] on icon "button" at bounding box center [27, 469] width 11 height 11
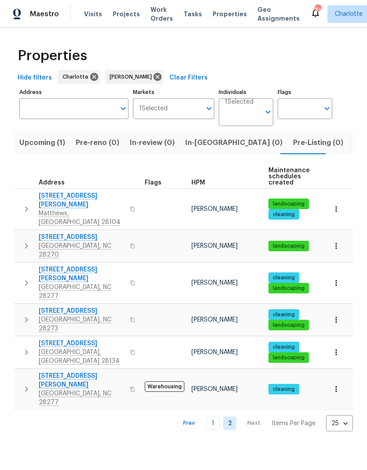
click at [25, 204] on icon "button" at bounding box center [26, 209] width 11 height 11
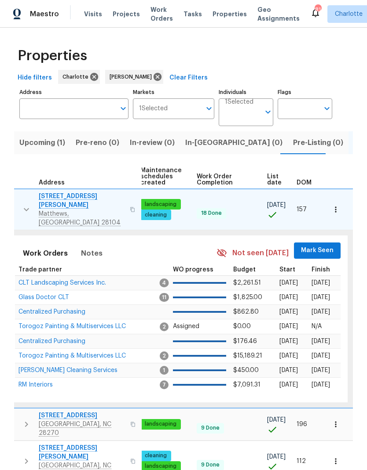
click at [314, 245] on span "Mark Seen" at bounding box center [317, 250] width 33 height 11
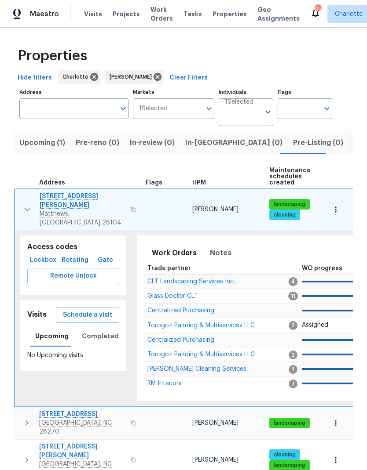
click at [26, 204] on icon "button" at bounding box center [27, 209] width 11 height 11
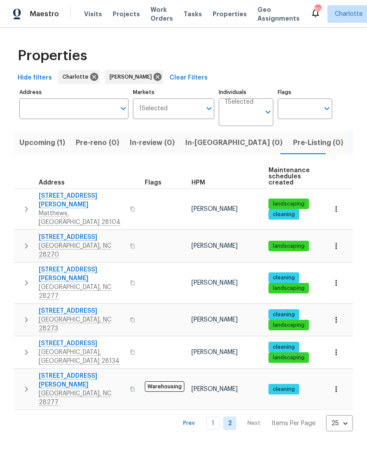
click at [24, 241] on icon "button" at bounding box center [26, 246] width 11 height 11
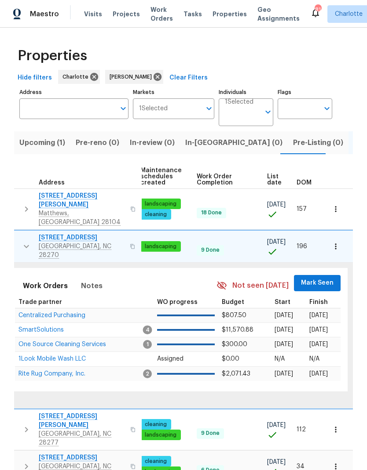
click at [323, 278] on span "Mark Seen" at bounding box center [317, 283] width 33 height 11
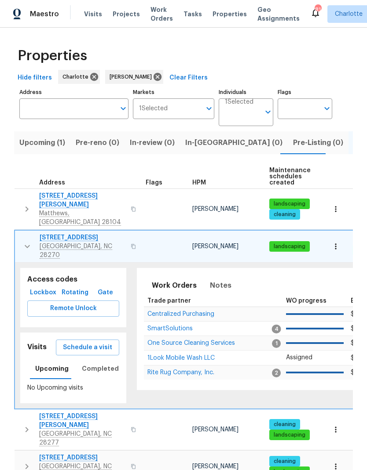
click at [26, 233] on button "button" at bounding box center [27, 246] width 18 height 26
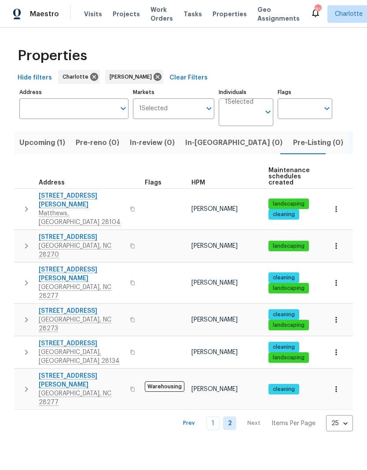
click at [25, 278] on icon "button" at bounding box center [26, 283] width 11 height 11
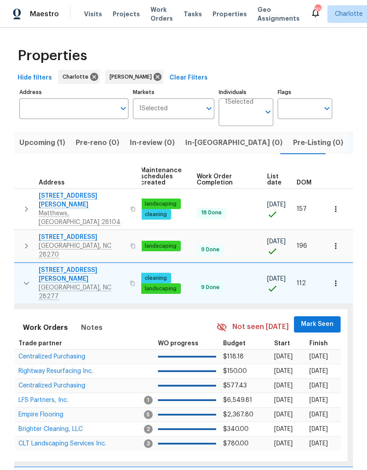
click at [313, 319] on span "Mark Seen" at bounding box center [317, 324] width 33 height 11
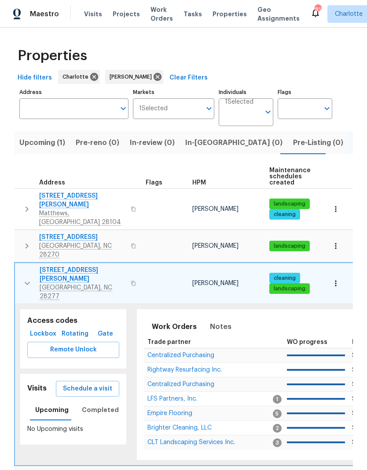
click at [28, 278] on icon "button" at bounding box center [27, 283] width 11 height 11
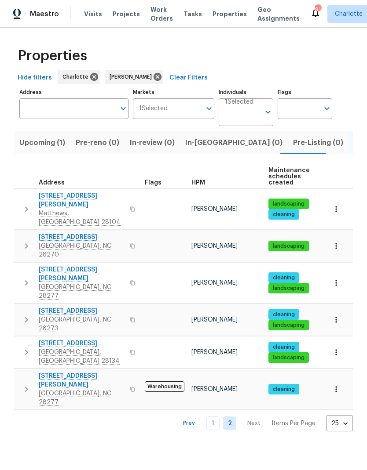
click at [26, 315] on icon "button" at bounding box center [26, 320] width 11 height 11
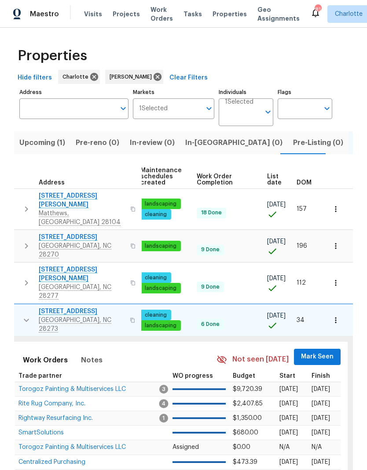
click at [310, 352] on span "Mark Seen" at bounding box center [317, 357] width 33 height 11
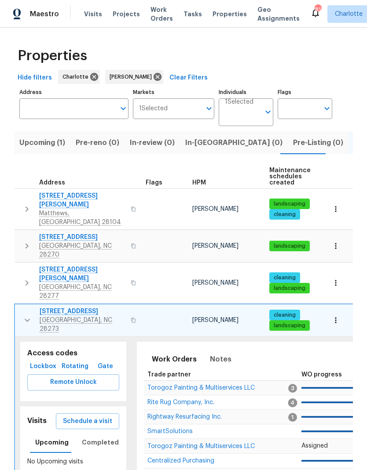
click at [28, 315] on icon "button" at bounding box center [27, 320] width 11 height 11
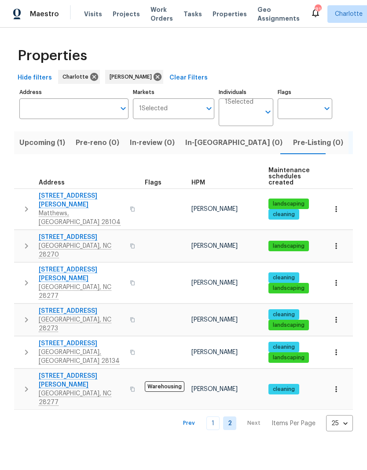
click at [26, 347] on icon "button" at bounding box center [26, 352] width 11 height 11
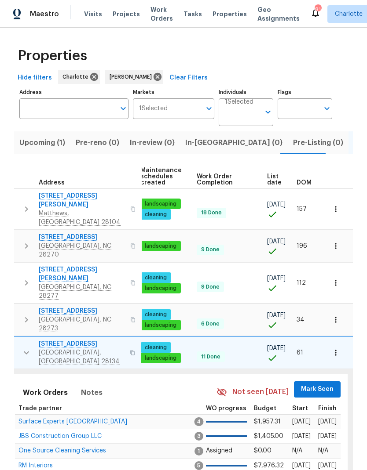
click at [316, 384] on span "Mark Seen" at bounding box center [317, 389] width 33 height 11
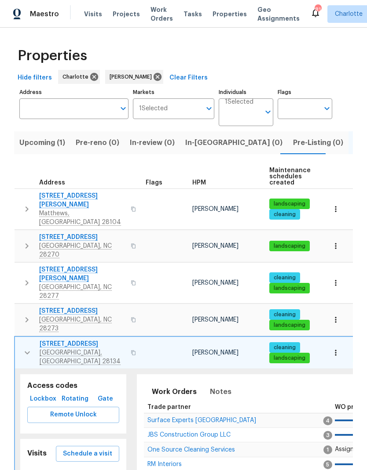
click at [31, 348] on icon "button" at bounding box center [27, 353] width 11 height 11
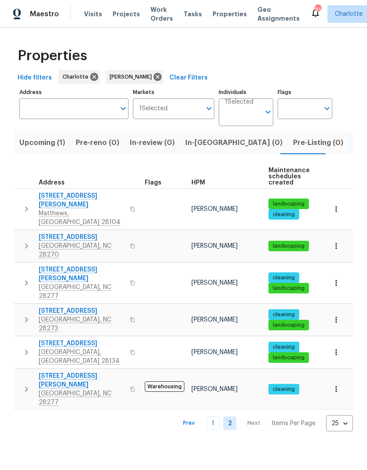
click at [26, 387] on icon "button" at bounding box center [26, 389] width 3 height 5
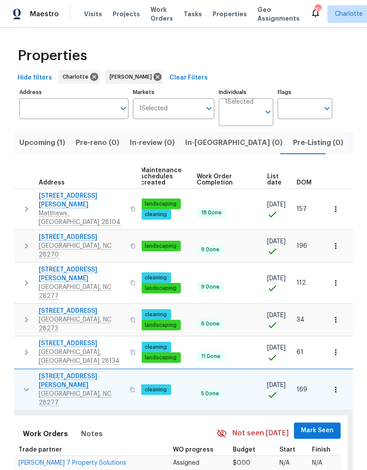
click at [316, 425] on span "Mark Seen" at bounding box center [317, 430] width 33 height 11
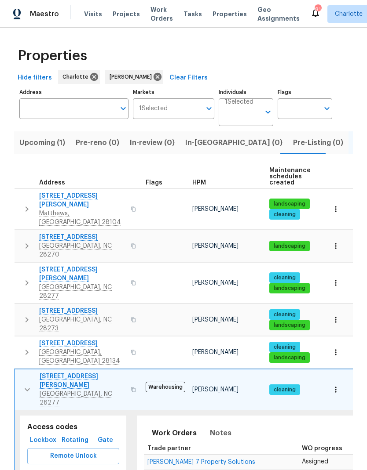
click at [29, 385] on icon "button" at bounding box center [27, 390] width 11 height 11
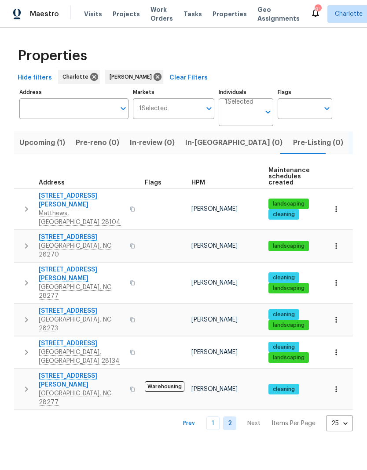
click at [203, 142] on span "In-reno (0)" at bounding box center [233, 143] width 97 height 12
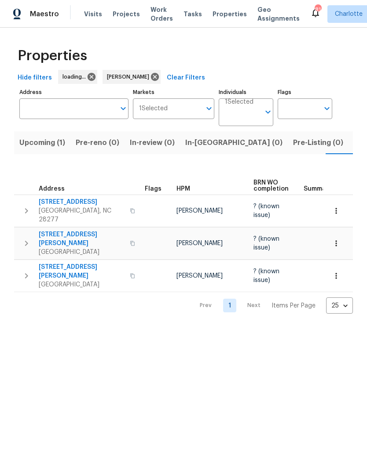
scroll to position [0, 16]
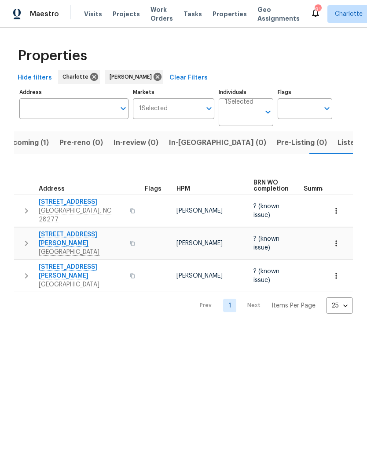
click at [171, 146] on span "In-[GEOGRAPHIC_DATA] (0)" at bounding box center [217, 143] width 97 height 12
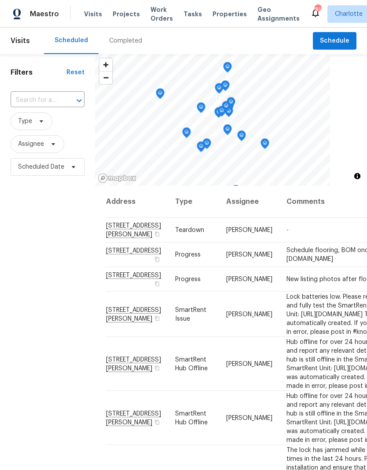
click at [159, 9] on span "Work Orders" at bounding box center [161, 14] width 22 height 18
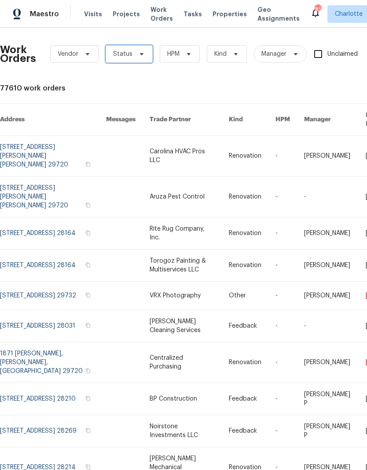
click at [142, 56] on icon at bounding box center [141, 54] width 7 height 7
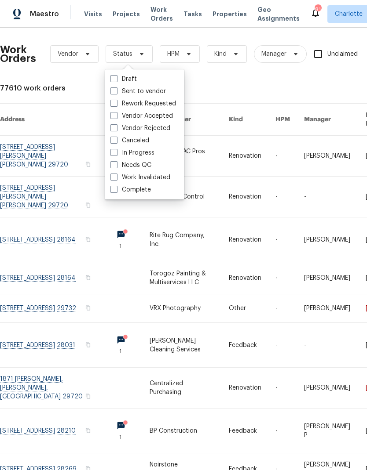
click at [142, 169] on label "Needs QC" at bounding box center [130, 165] width 41 height 9
click at [116, 167] on input "Needs QC" at bounding box center [113, 164] width 6 height 6
checkbox input "true"
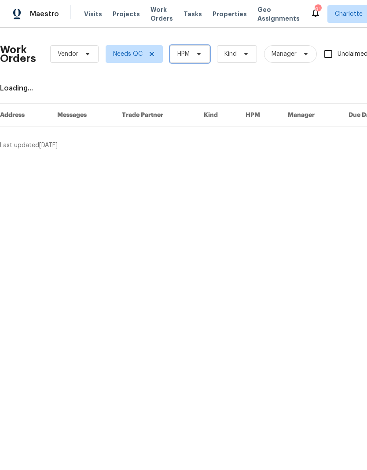
click at [205, 54] on span "HPM" at bounding box center [190, 54] width 40 height 18
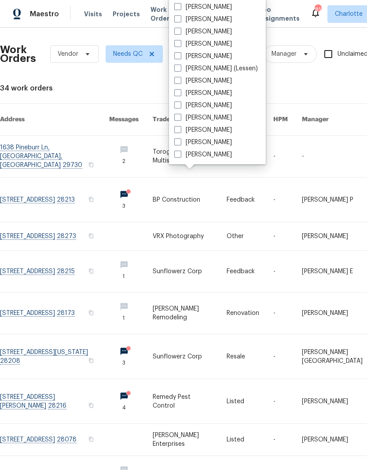
scroll to position [109, 0]
click at [214, 158] on label "[PERSON_NAME]" at bounding box center [203, 154] width 58 height 9
click at [180, 156] on input "[PERSON_NAME]" at bounding box center [177, 153] width 6 height 6
checkbox input "true"
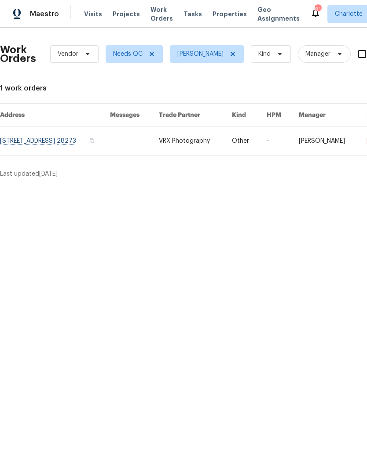
click at [48, 22] on div "Maestro" at bounding box center [29, 14] width 59 height 18
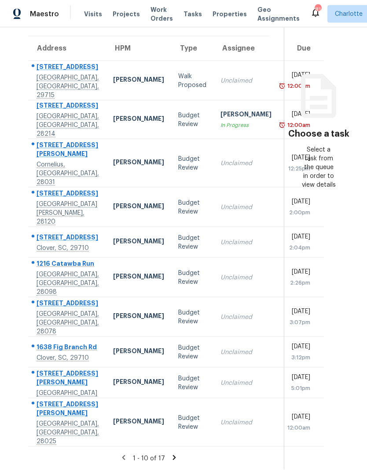
scroll to position [35, 0]
click at [165, 462] on div "1 - 10 of 17" at bounding box center [148, 458] width 269 height 9
click at [172, 455] on icon at bounding box center [174, 458] width 8 height 8
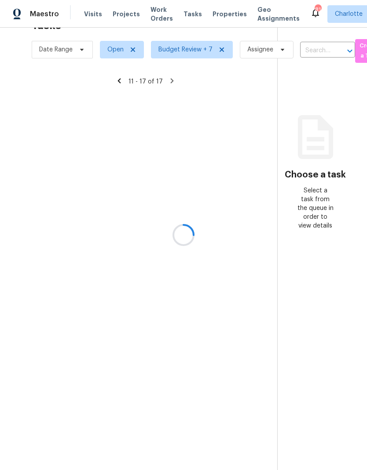
scroll to position [28, 0]
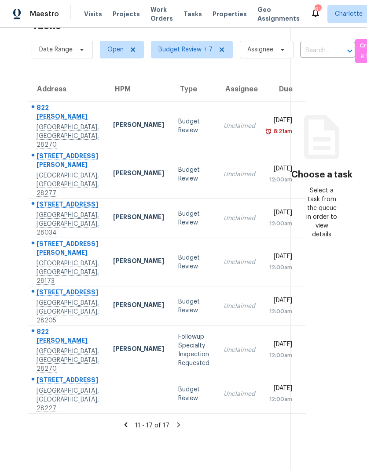
click at [127, 421] on icon at bounding box center [126, 425] width 8 height 8
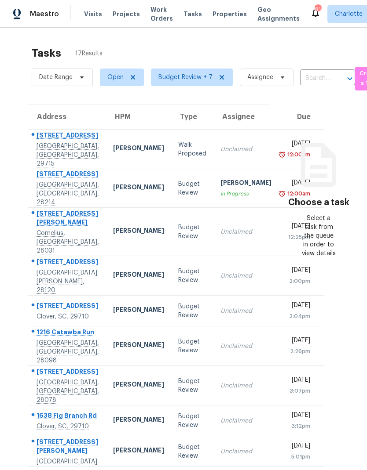
scroll to position [0, 0]
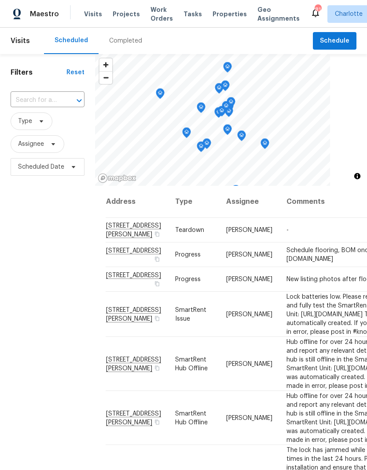
click at [120, 15] on span "Projects" at bounding box center [126, 14] width 27 height 9
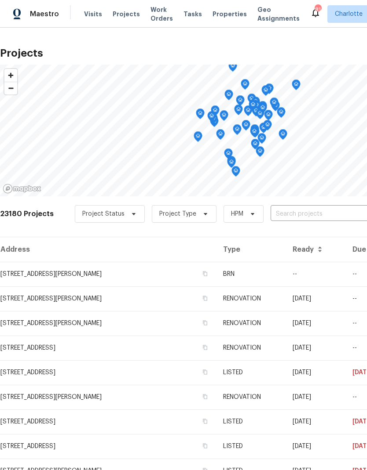
click at [299, 221] on input "text" at bounding box center [320, 214] width 101 height 14
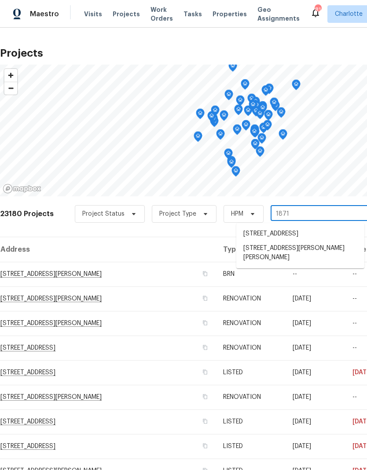
type input "1871 t"
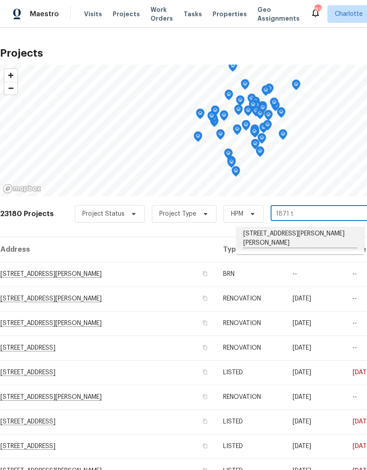
click at [299, 233] on li "[STREET_ADDRESS][PERSON_NAME][PERSON_NAME]" at bounding box center [300, 239] width 128 height 24
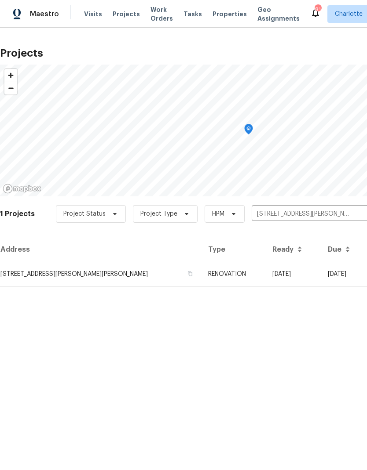
click at [84, 275] on td "[STREET_ADDRESS][PERSON_NAME][PERSON_NAME]" at bounding box center [100, 274] width 201 height 25
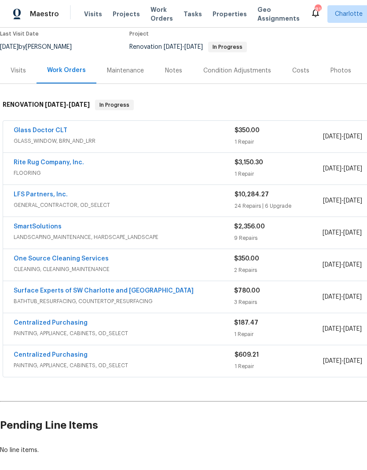
scroll to position [84, 0]
click at [57, 127] on link "Glass Doctor CLT" at bounding box center [41, 130] width 54 height 6
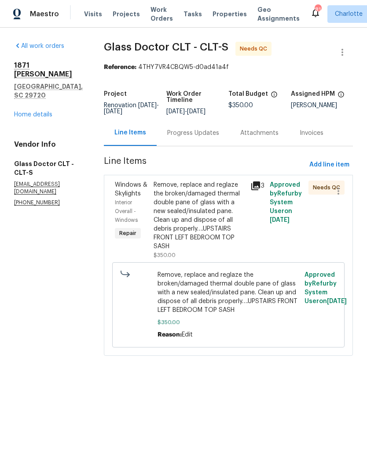
click at [216, 200] on div "Remove, replace and reglaze the broken/damaged thermal double pane of glass wit…" at bounding box center [198, 216] width 91 height 70
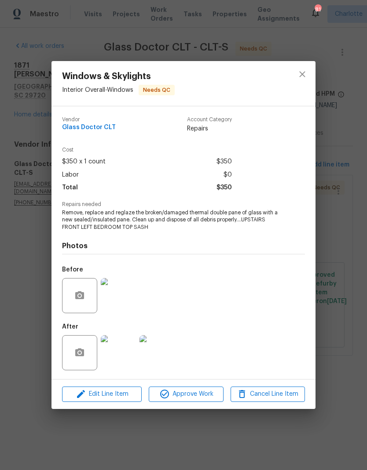
click at [124, 358] on img at bounding box center [118, 352] width 35 height 35
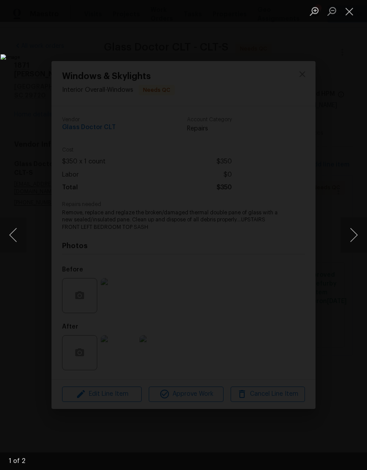
click at [283, 243] on img "Lightbox" at bounding box center [141, 235] width 282 height 362
click at [349, 224] on button "Next image" at bounding box center [353, 235] width 26 height 35
click at [349, 241] on button "Next image" at bounding box center [353, 235] width 26 height 35
click at [349, 13] on button "Close lightbox" at bounding box center [349, 11] width 18 height 15
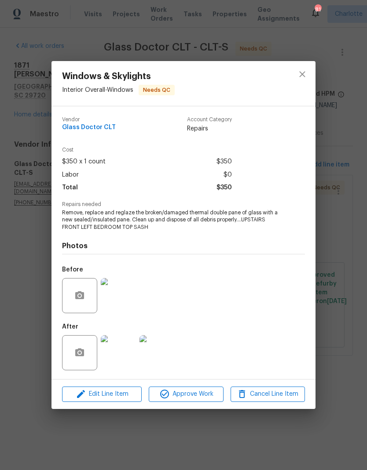
click at [125, 286] on img at bounding box center [118, 295] width 35 height 35
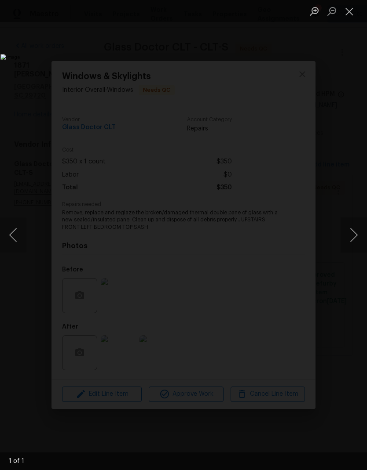
click at [346, 247] on button "Next image" at bounding box center [353, 235] width 26 height 35
click at [348, 239] on button "Next image" at bounding box center [353, 235] width 26 height 35
click at [348, 238] on button "Next image" at bounding box center [353, 235] width 26 height 35
click at [351, 235] on button "Next image" at bounding box center [353, 235] width 26 height 35
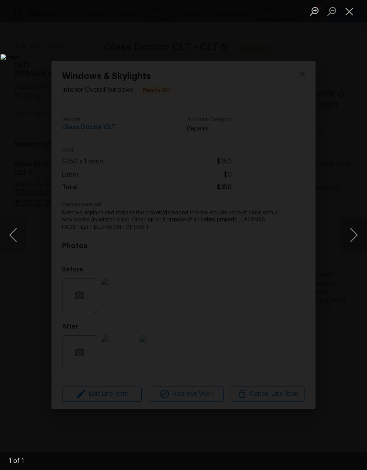
click at [348, 231] on button "Next image" at bounding box center [353, 235] width 26 height 35
click at [352, 17] on button "Close lightbox" at bounding box center [349, 11] width 18 height 15
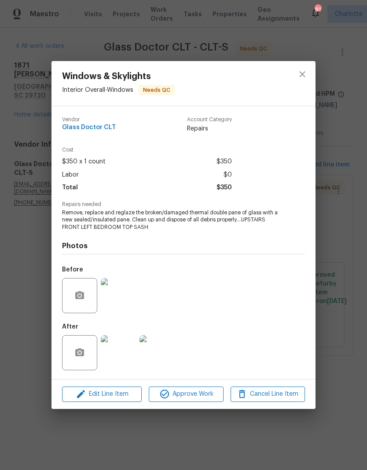
click at [123, 363] on img at bounding box center [118, 352] width 35 height 35
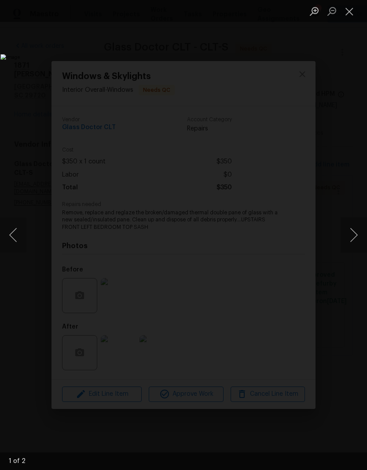
click at [283, 227] on img "Lightbox" at bounding box center [141, 235] width 282 height 362
click at [352, 240] on button "Next image" at bounding box center [353, 235] width 26 height 35
click at [354, 16] on button "Close lightbox" at bounding box center [349, 11] width 18 height 15
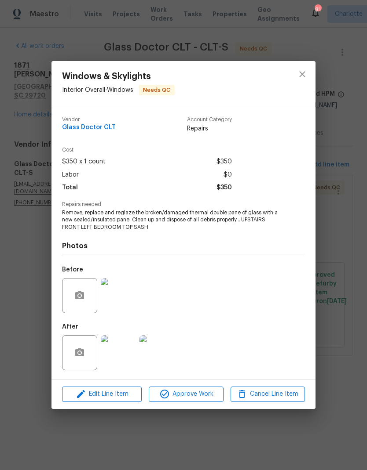
click at [125, 289] on img at bounding box center [118, 295] width 35 height 35
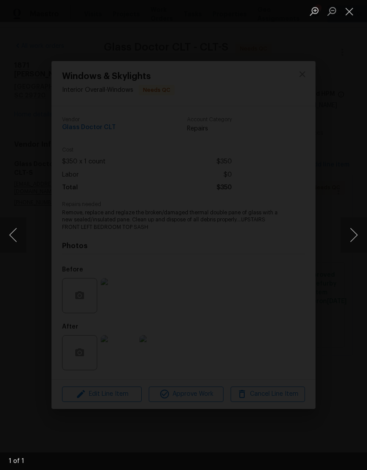
click at [344, 17] on button "Close lightbox" at bounding box center [349, 11] width 18 height 15
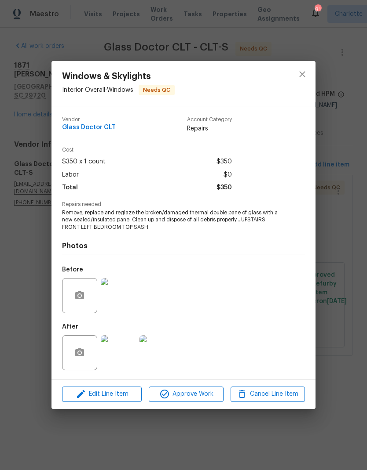
click at [162, 359] on img at bounding box center [156, 352] width 35 height 35
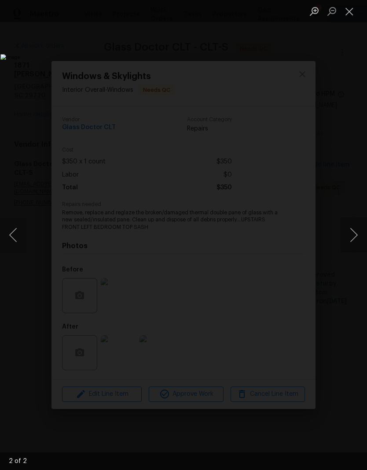
click at [347, 9] on button "Close lightbox" at bounding box center [349, 11] width 18 height 15
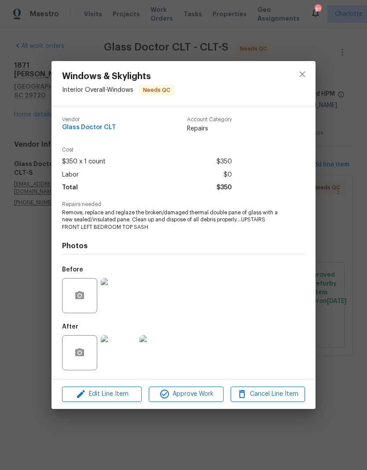
click at [124, 305] on img at bounding box center [118, 295] width 35 height 35
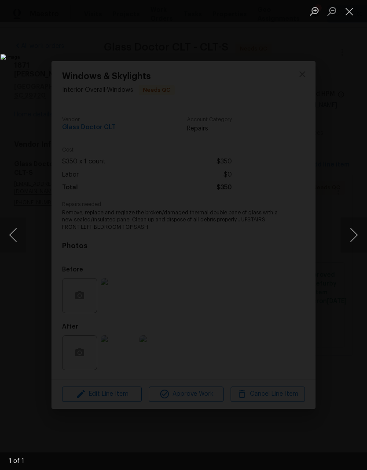
click at [352, 15] on button "Close lightbox" at bounding box center [349, 11] width 18 height 15
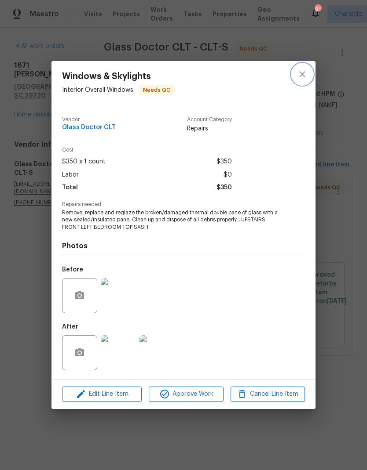
click at [302, 78] on icon "close" at bounding box center [302, 74] width 11 height 11
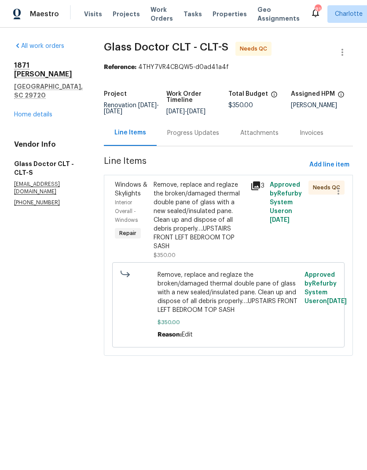
click at [207, 218] on div "Remove, replace and reglaze the broken/damaged thermal double pane of glass wit…" at bounding box center [198, 216] width 91 height 70
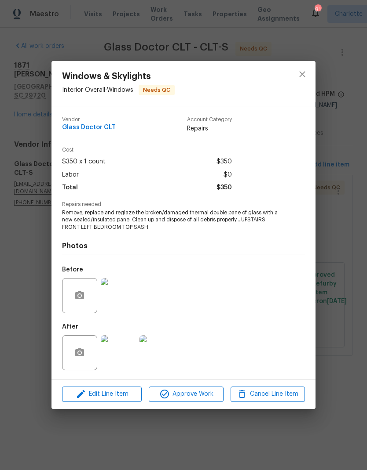
click at [125, 292] on img at bounding box center [118, 295] width 35 height 35
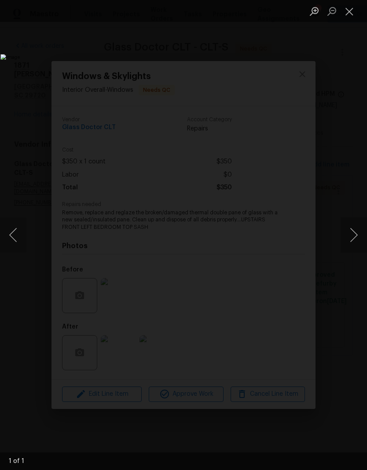
click at [349, 16] on button "Close lightbox" at bounding box center [349, 11] width 18 height 15
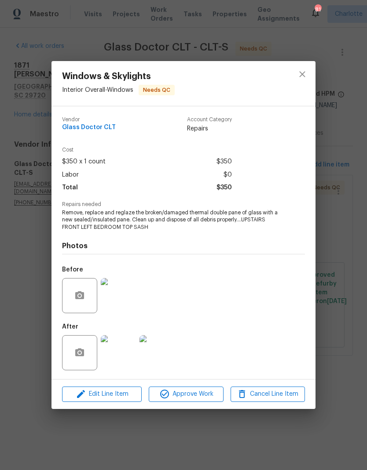
click at [123, 360] on img at bounding box center [118, 352] width 35 height 35
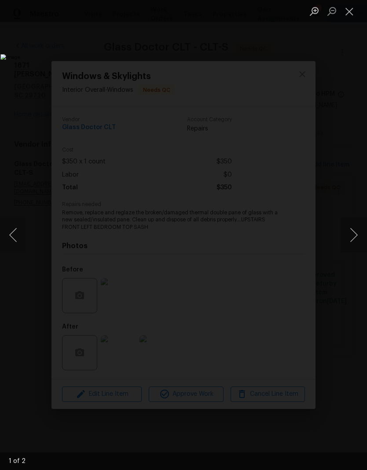
click at [345, 225] on button "Next image" at bounding box center [353, 235] width 26 height 35
click at [347, 229] on button "Next image" at bounding box center [353, 235] width 26 height 35
click at [351, 235] on button "Next image" at bounding box center [353, 235] width 26 height 35
click at [346, 18] on button "Close lightbox" at bounding box center [349, 11] width 18 height 15
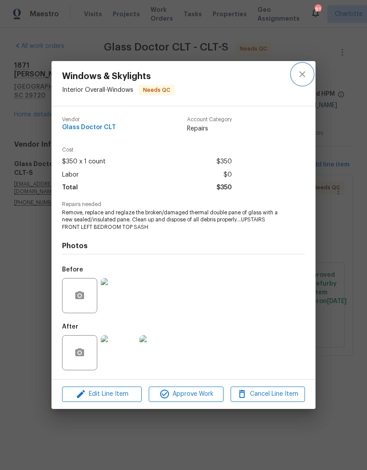
click at [296, 80] on button "close" at bounding box center [301, 74] width 21 height 21
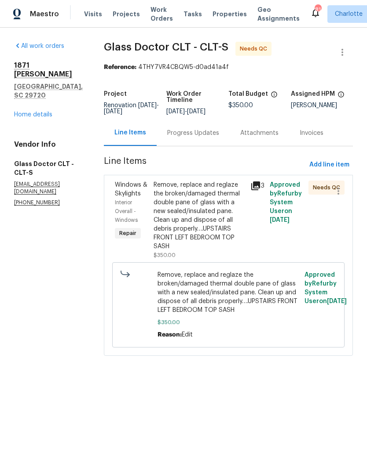
click at [227, 206] on div "Remove, replace and reglaze the broken/damaged thermal double pane of glass wit…" at bounding box center [198, 216] width 91 height 70
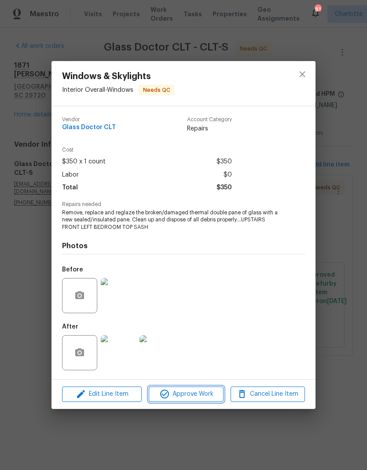
click at [199, 400] on span "Approve Work" at bounding box center [185, 394] width 69 height 11
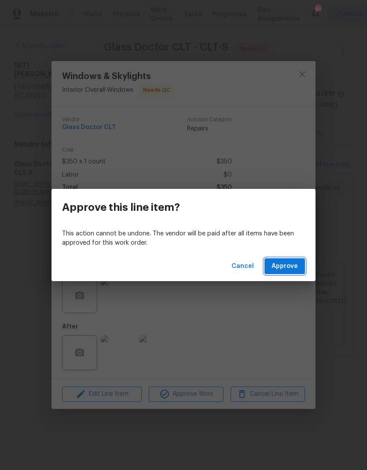
click at [281, 267] on span "Approve" at bounding box center [284, 266] width 26 height 11
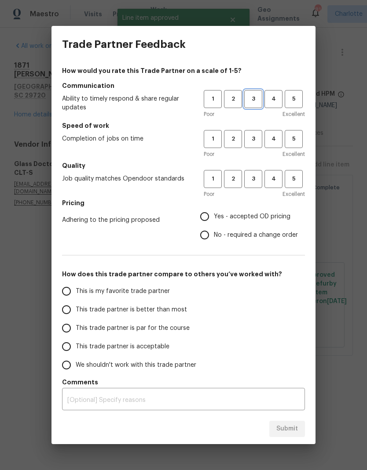
click at [258, 101] on span "3" at bounding box center [253, 99] width 16 height 10
click at [251, 135] on span "3" at bounding box center [253, 139] width 16 height 10
click at [256, 184] on button "3" at bounding box center [253, 179] width 18 height 18
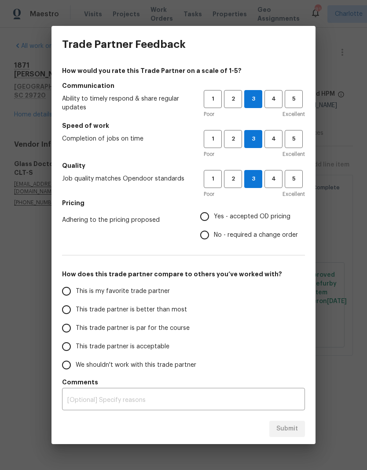
click at [207, 240] on input "No - required a change order" at bounding box center [204, 235] width 18 height 18
radio input "true"
click at [59, 311] on input "This trade partner is better than most" at bounding box center [66, 310] width 18 height 18
click at [298, 428] on button "Submit" at bounding box center [287, 429] width 36 height 16
radio input "true"
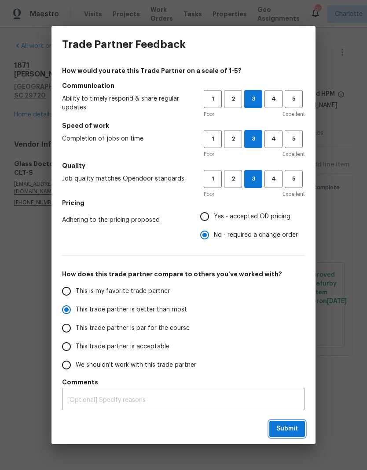
radio input "false"
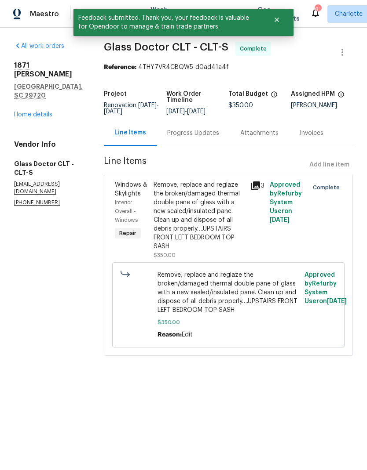
click at [22, 117] on link "Home details" at bounding box center [33, 115] width 38 height 6
